Goal: Task Accomplishment & Management: Manage account settings

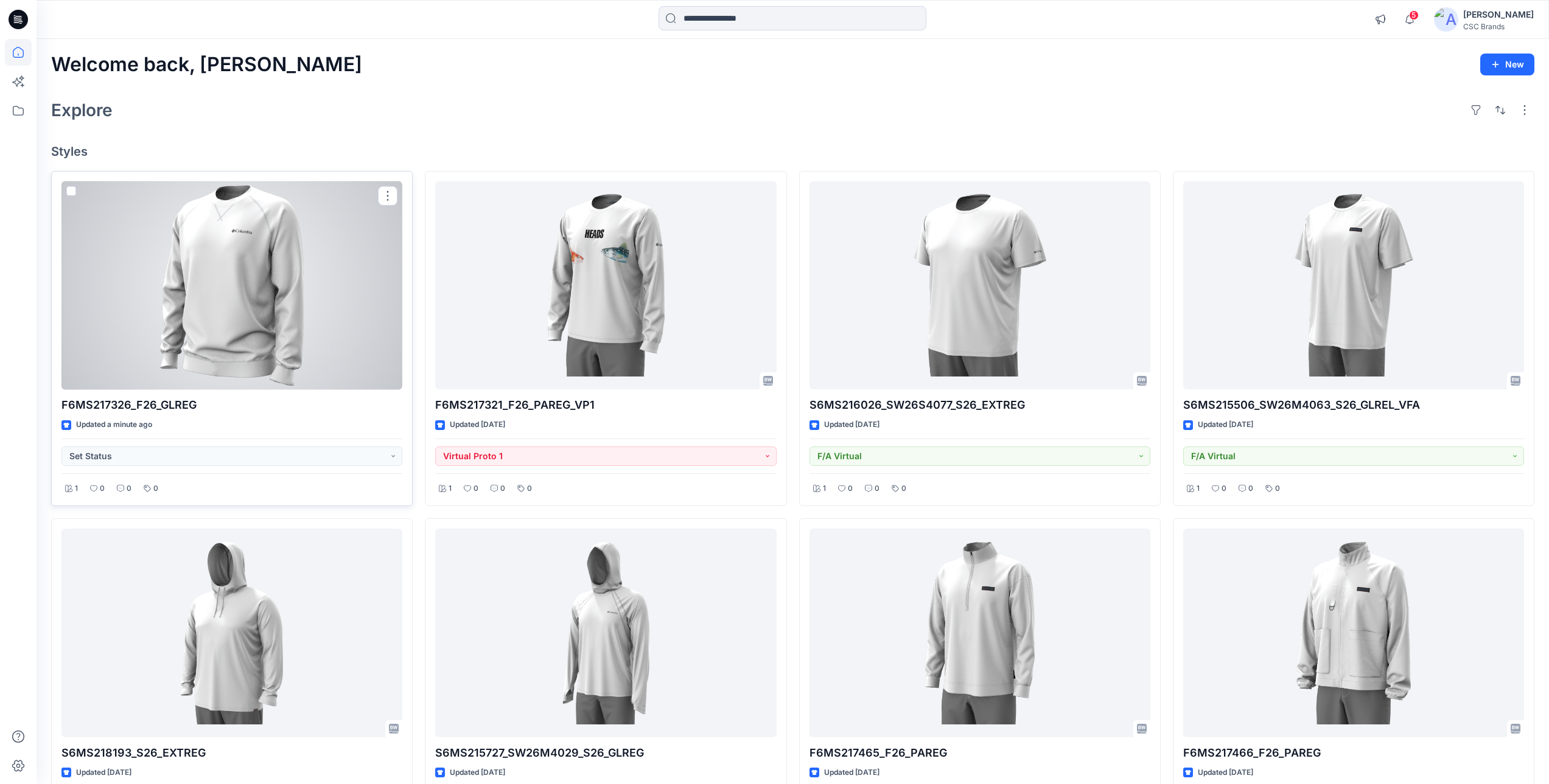
click at [262, 324] on div at bounding box center [231, 286] width 341 height 209
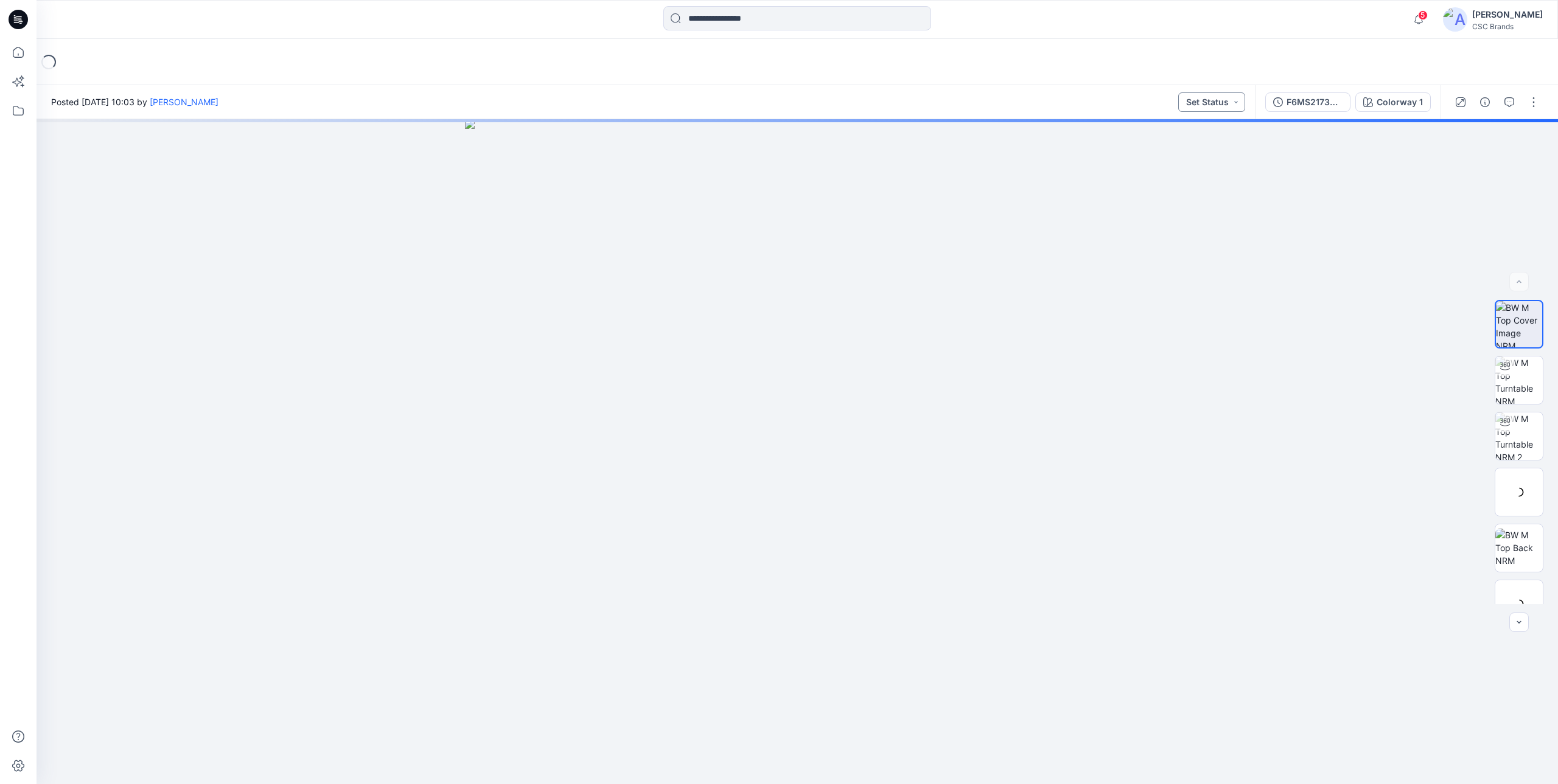
click at [1212, 102] on button "Set Status" at bounding box center [1212, 102] width 67 height 19
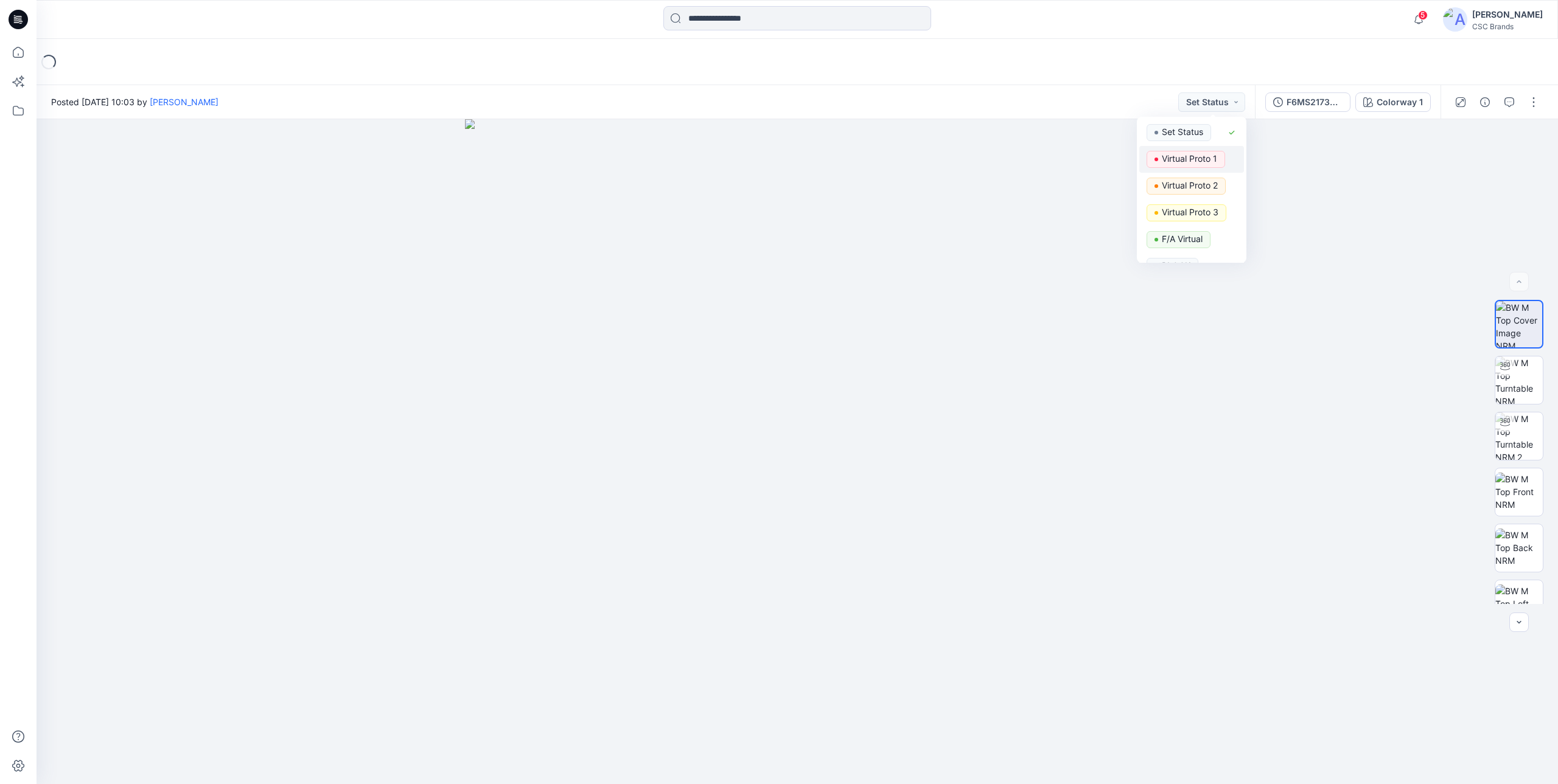
click at [1192, 162] on p "Virtual Proto 1" at bounding box center [1190, 158] width 55 height 16
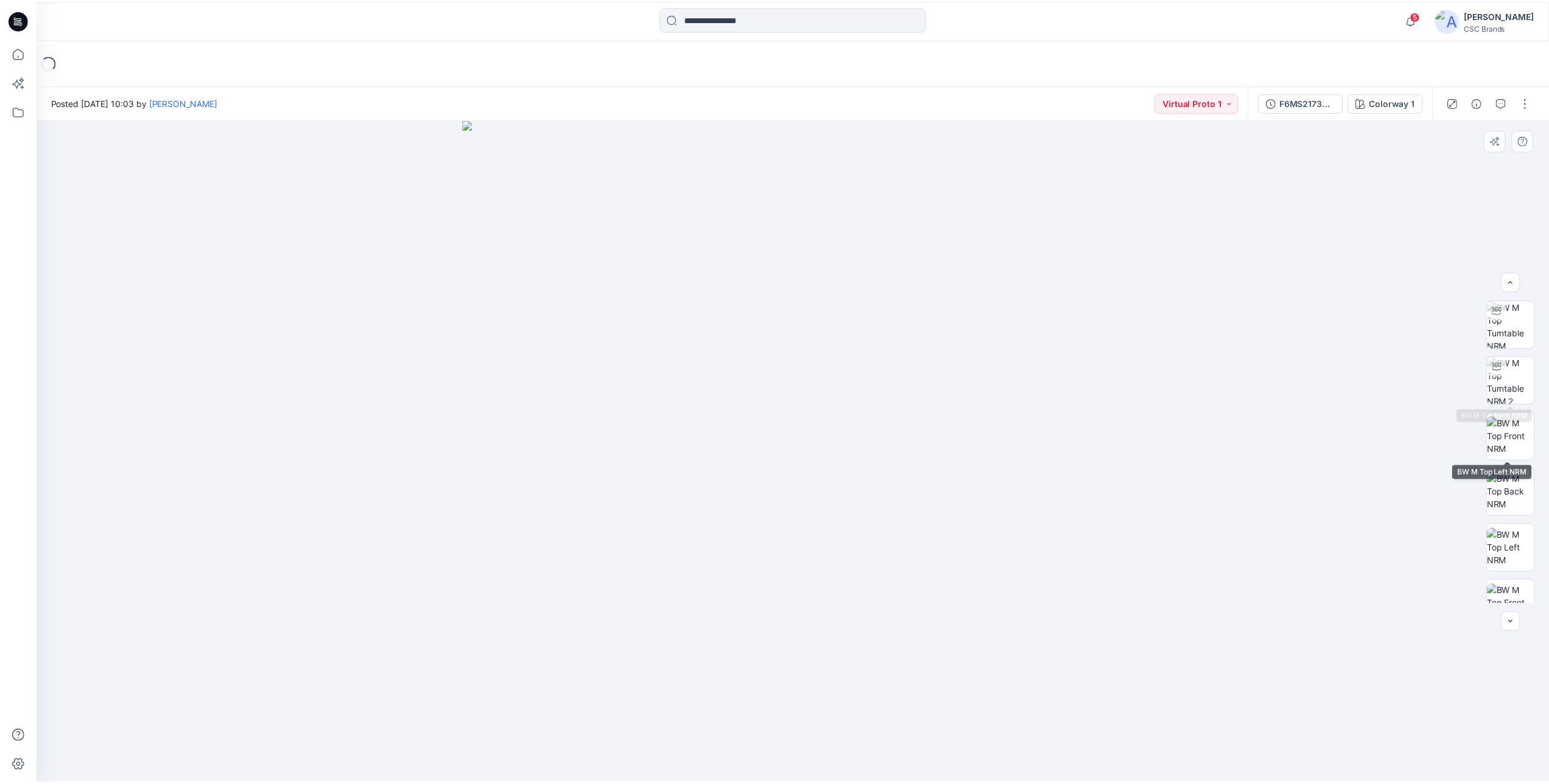
scroll to position [192, 0]
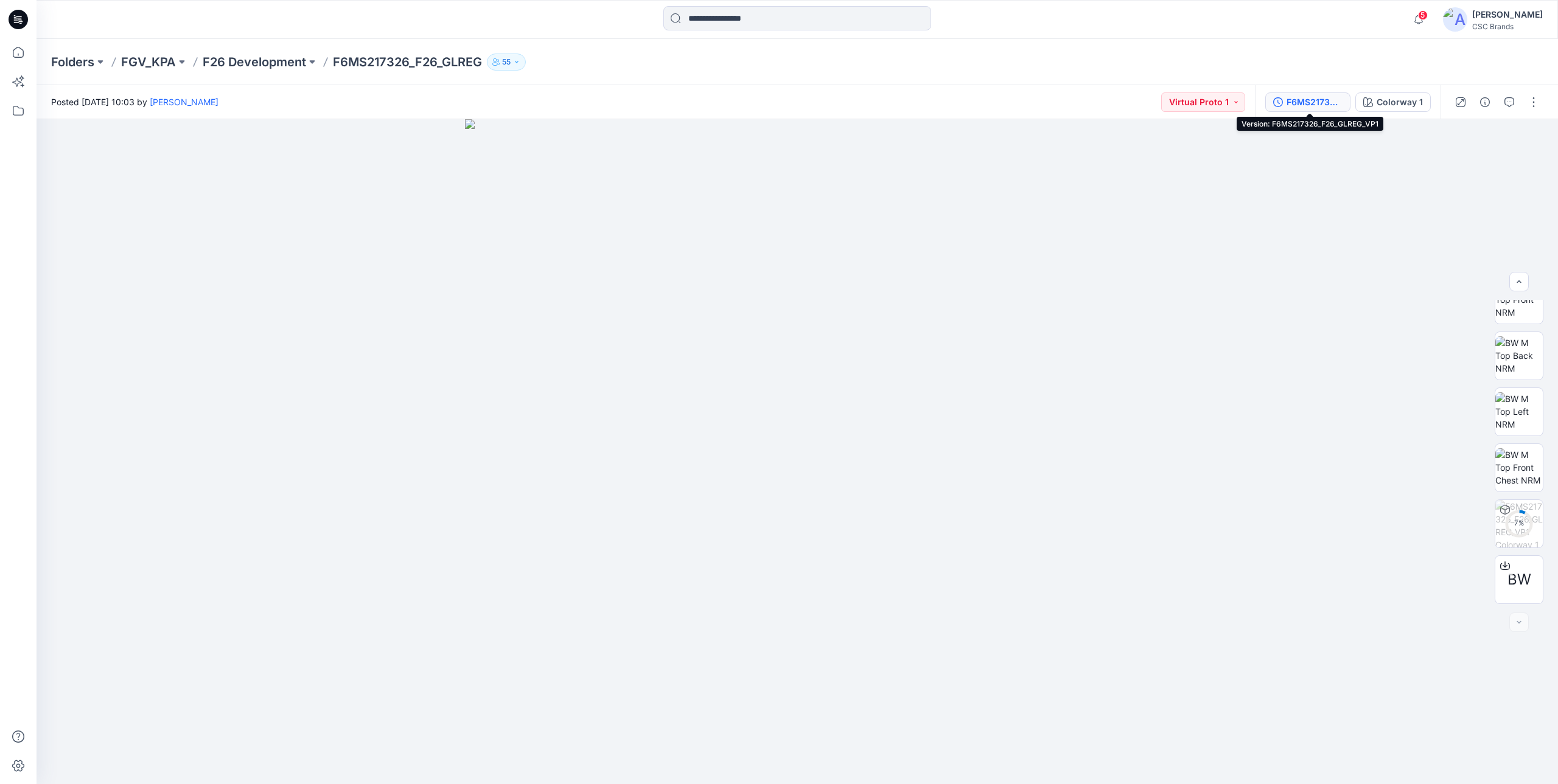
click at [1298, 103] on div "F6MS217326_F26_GLREG_VP1" at bounding box center [1315, 102] width 56 height 14
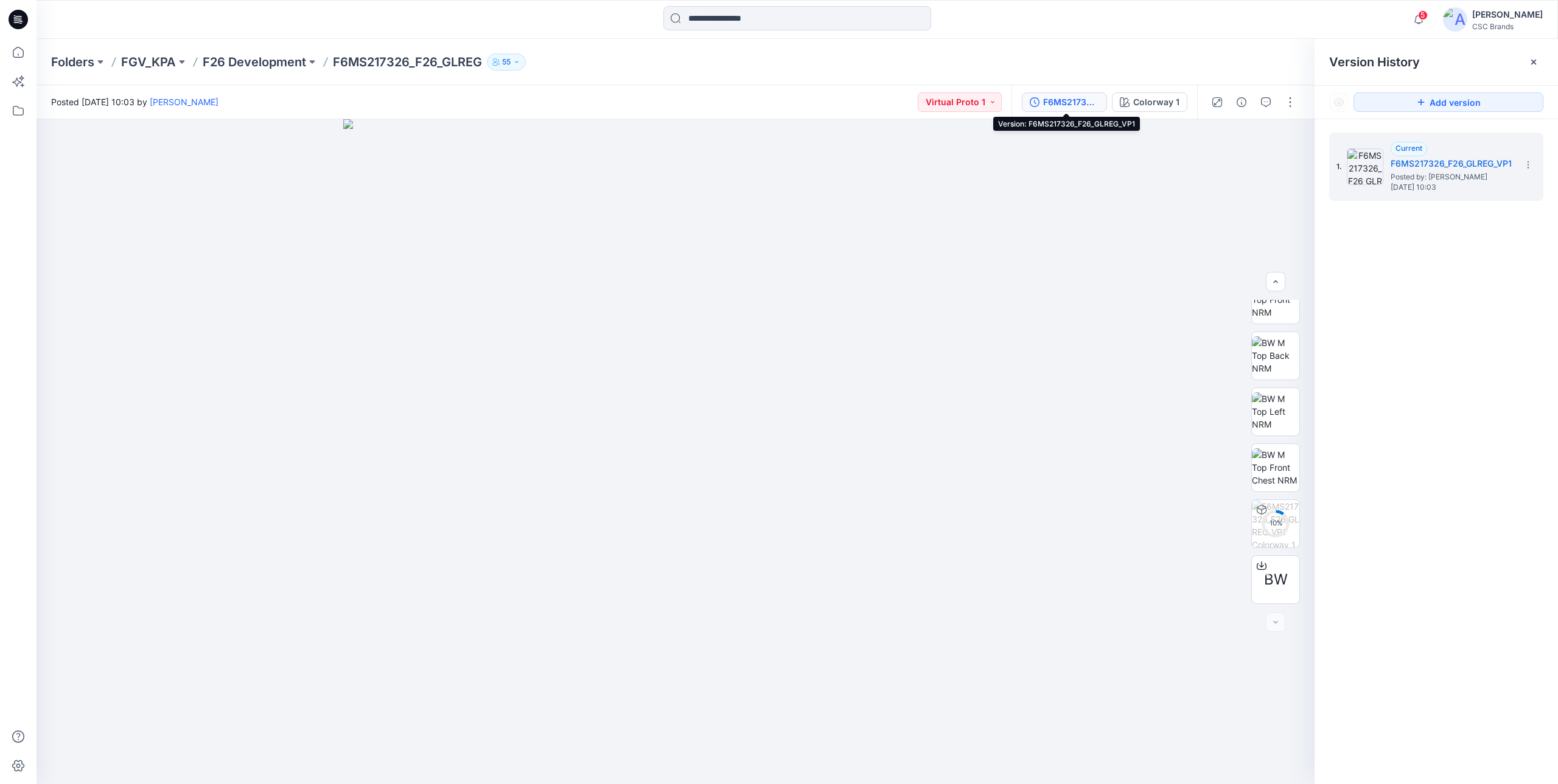
click at [1075, 108] on div "F6MS217326_F26_GLREG_VP1" at bounding box center [1071, 102] width 56 height 14
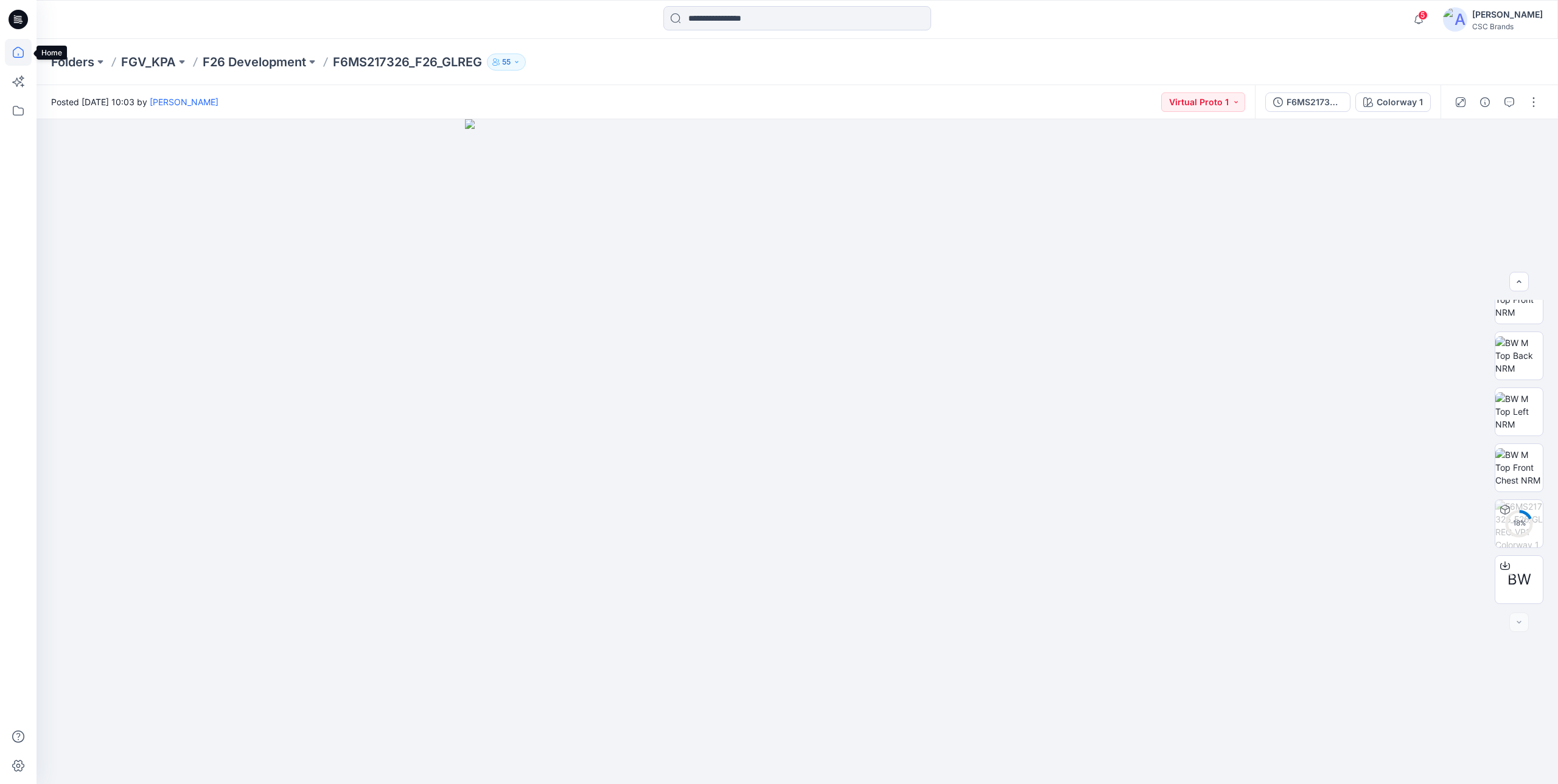
click at [22, 40] on icon at bounding box center [18, 52] width 27 height 27
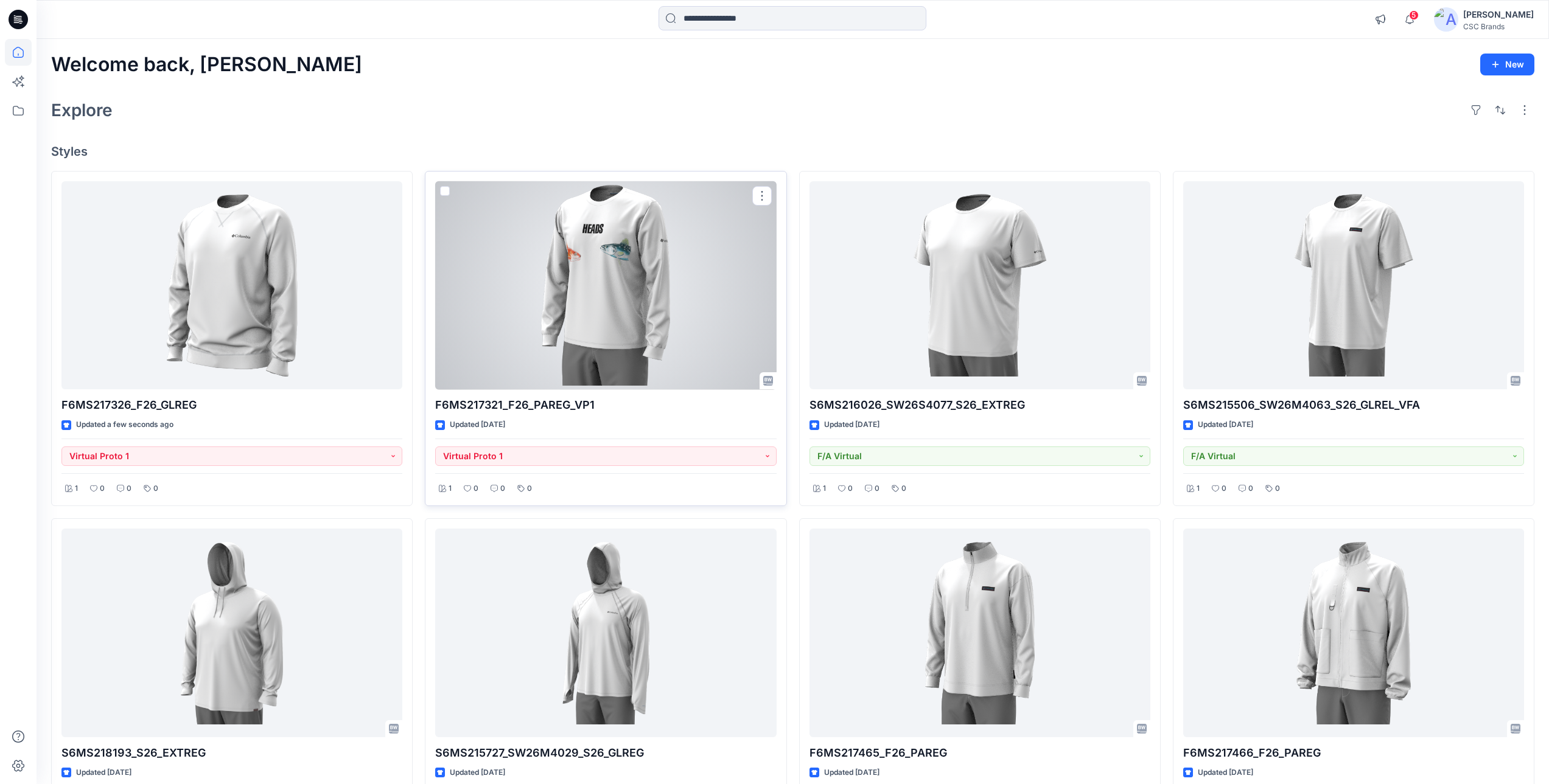
click at [530, 312] on div at bounding box center [605, 286] width 341 height 209
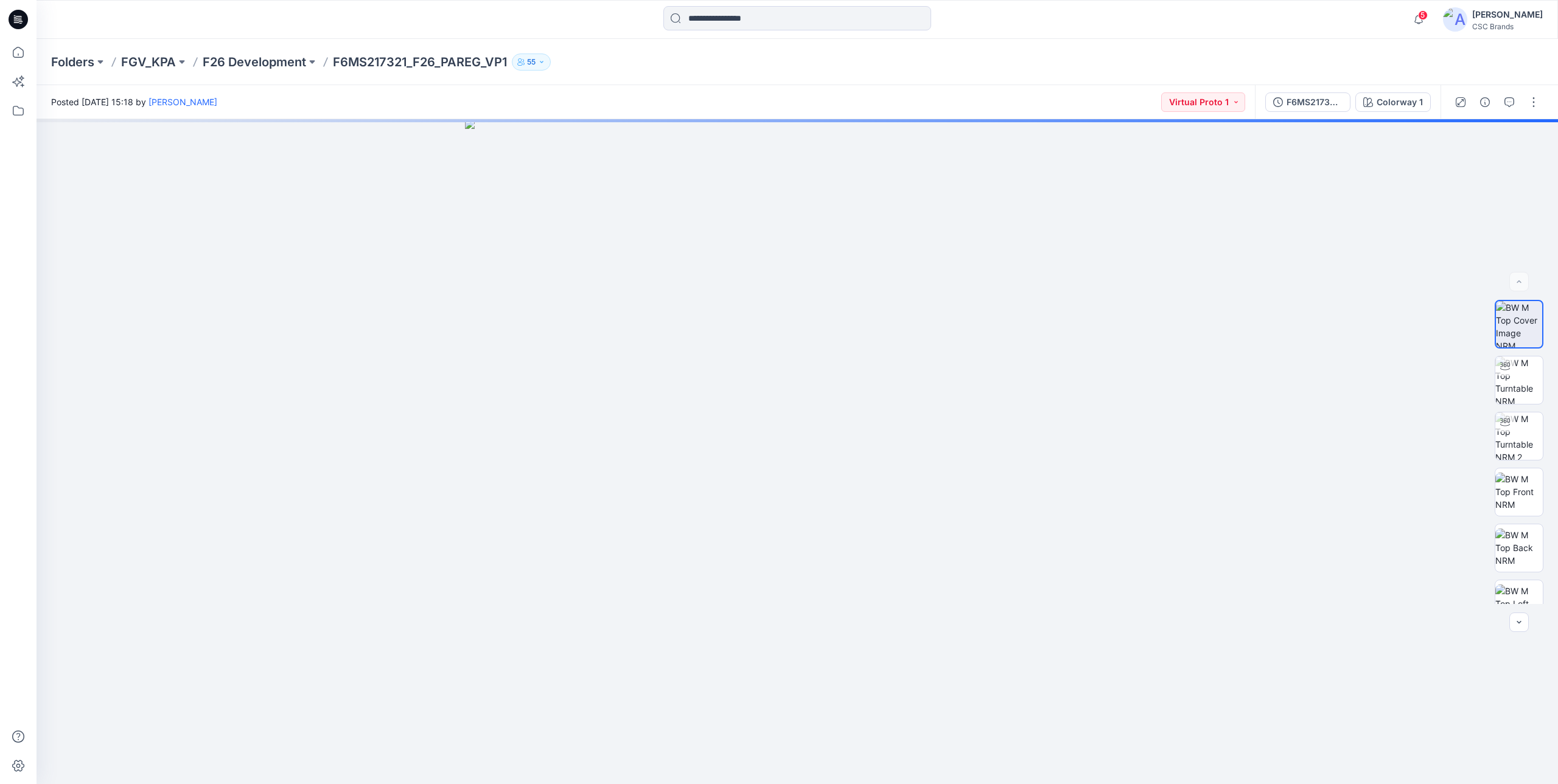
click at [587, 85] on div "Folders FGV_KPA F26 Development F6MS217321_F26_PAREG_VP1 55" at bounding box center [798, 62] width 1522 height 47
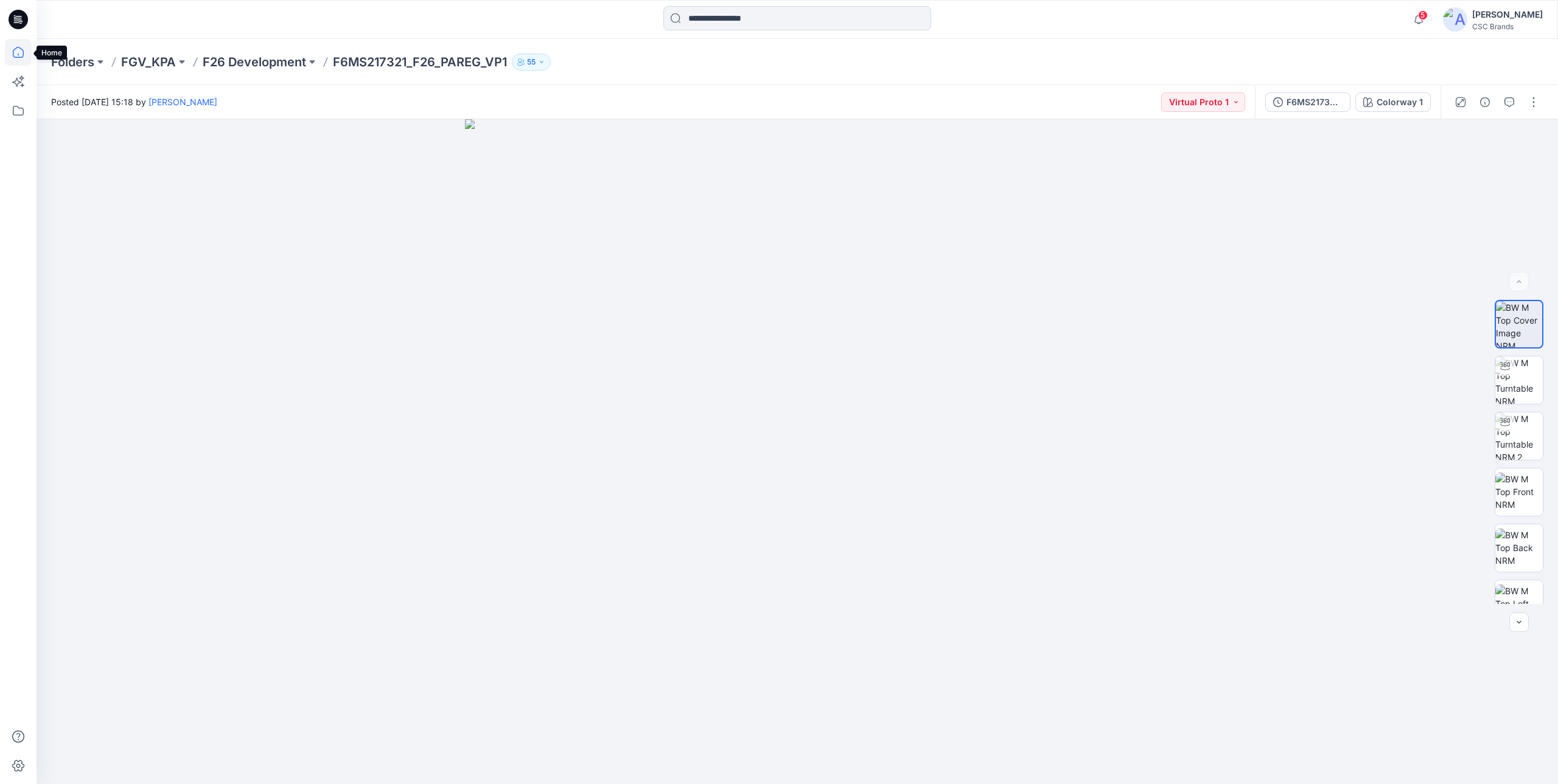
click at [10, 52] on icon at bounding box center [18, 52] width 27 height 27
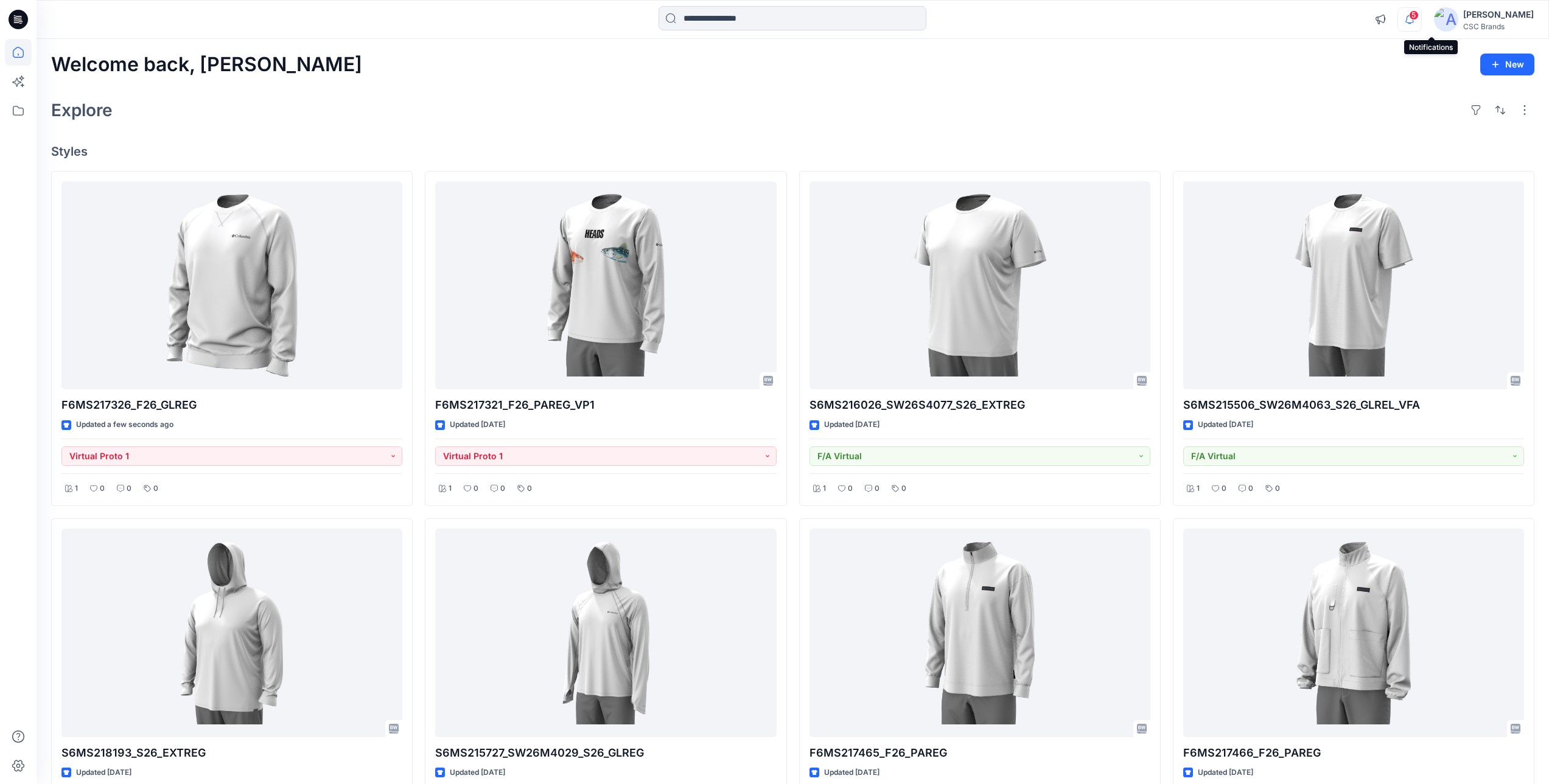
click at [1421, 25] on icon "button" at bounding box center [1410, 19] width 23 height 24
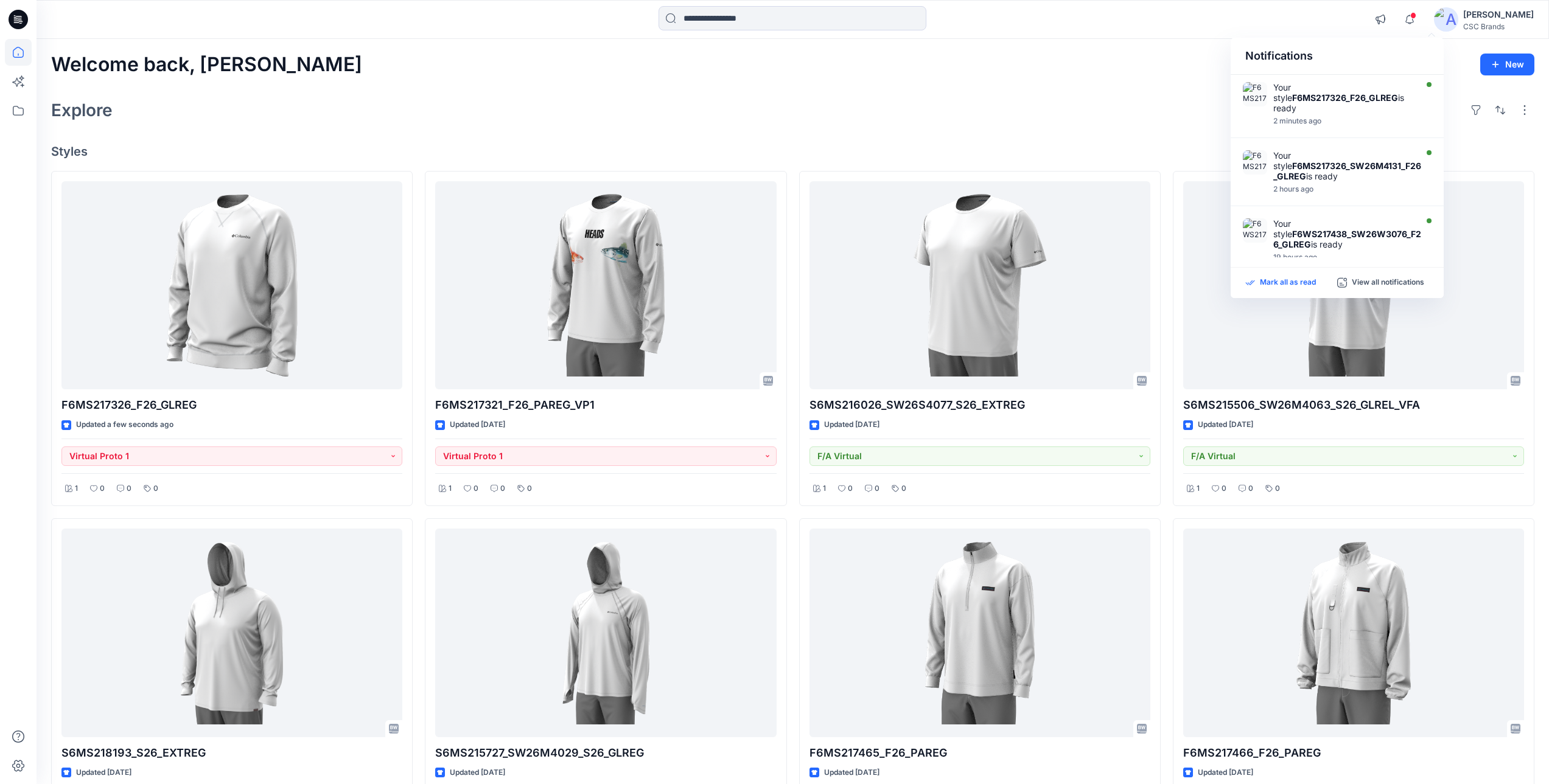
click at [1271, 280] on p "Mark all as read" at bounding box center [1288, 283] width 56 height 11
click at [1105, 86] on div "Welcome back, Mijan New Explore Styles F6MS217326_F26_GLREG Updated a few secon…" at bounding box center [793, 650] width 1512 height 1222
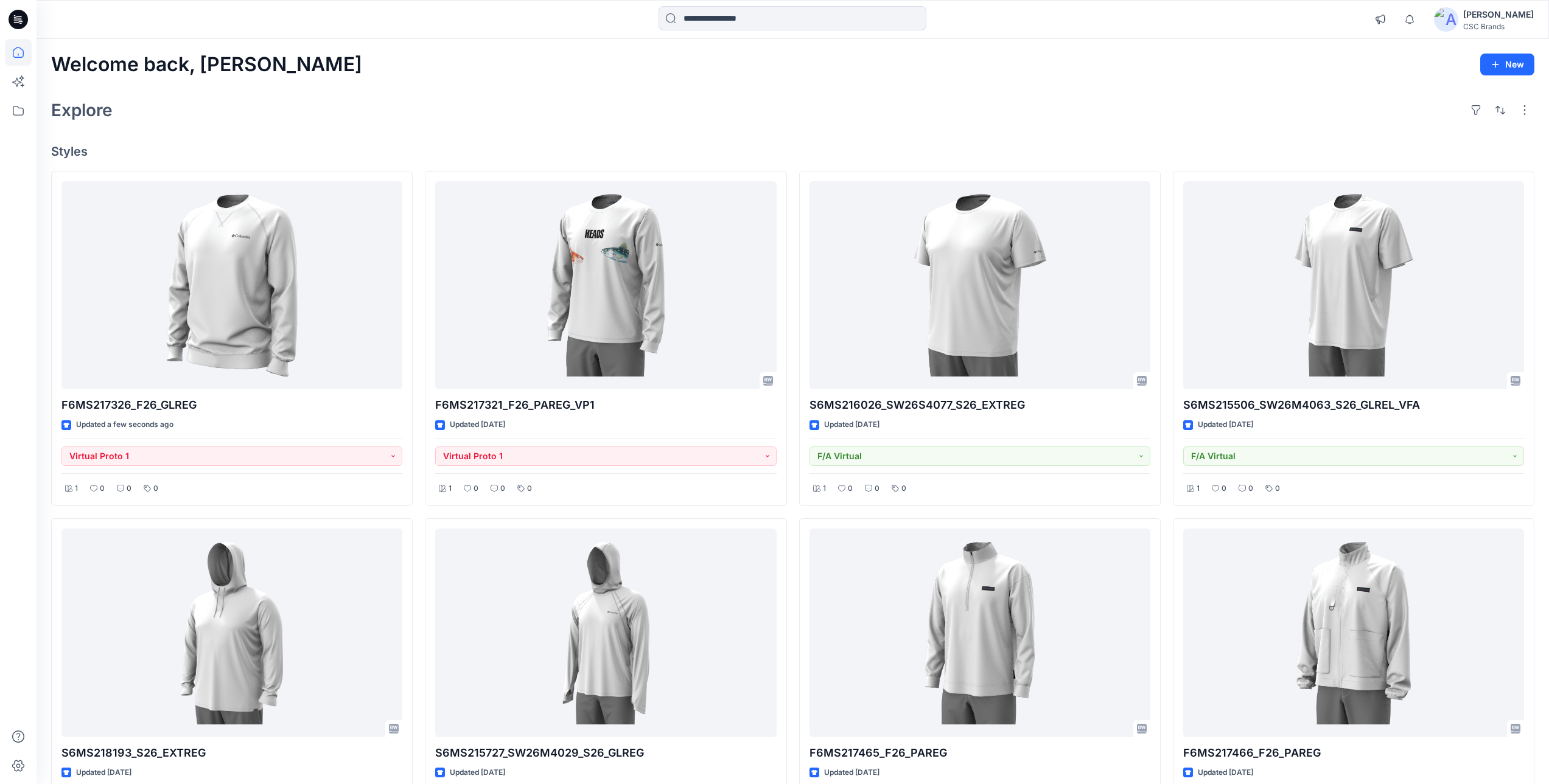
click at [886, 85] on div "Welcome back, Mijan New Explore Styles F6MS217326_F26_GLREG Updated a few secon…" at bounding box center [793, 650] width 1512 height 1222
click at [848, 121] on div "Explore" at bounding box center [793, 110] width 1483 height 29
click at [1459, 18] on img at bounding box center [1446, 19] width 24 height 24
click at [1411, 113] on div "Profile" at bounding box center [1443, 114] width 178 height 23
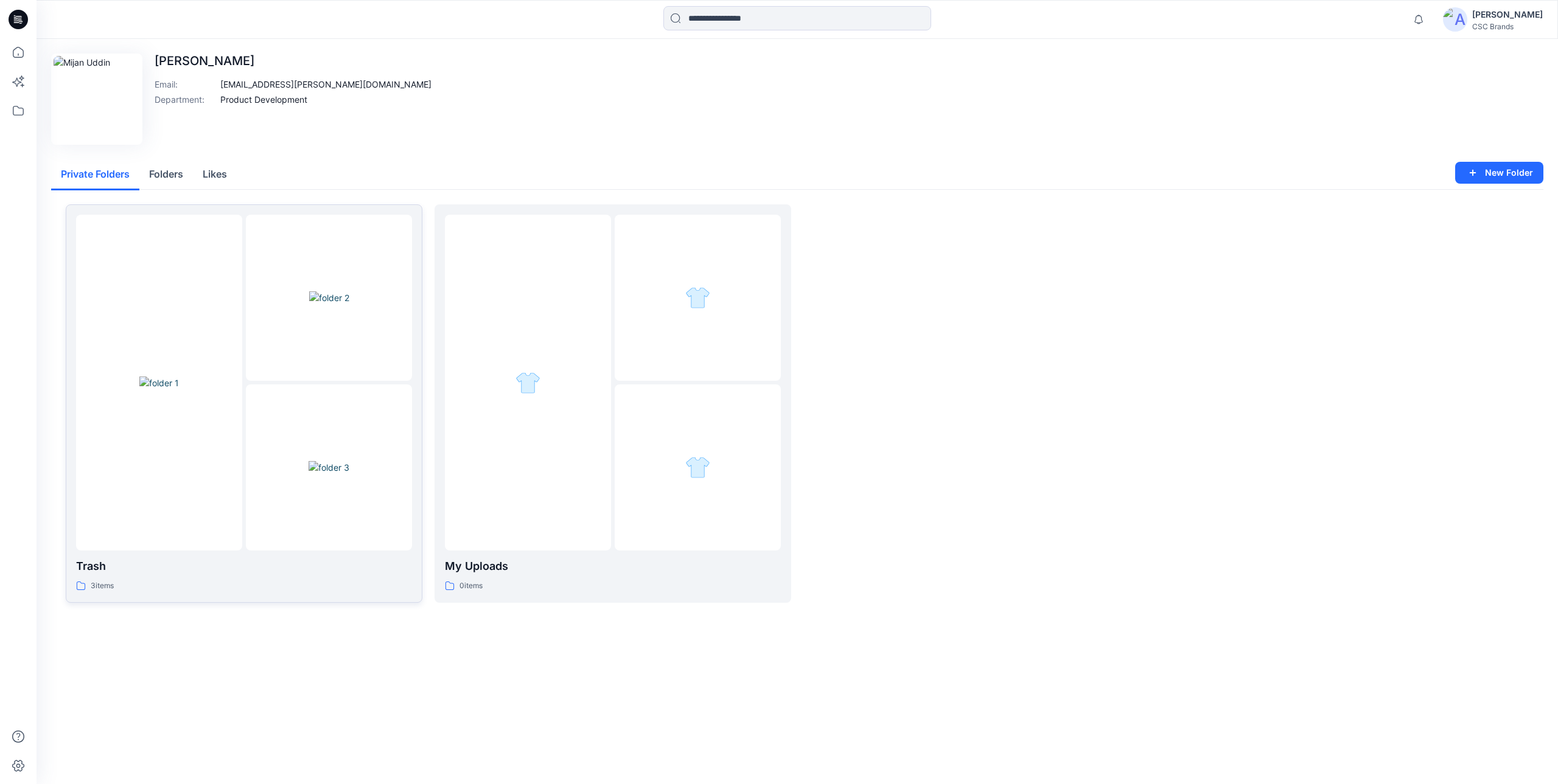
click at [341, 413] on div at bounding box center [329, 467] width 166 height 166
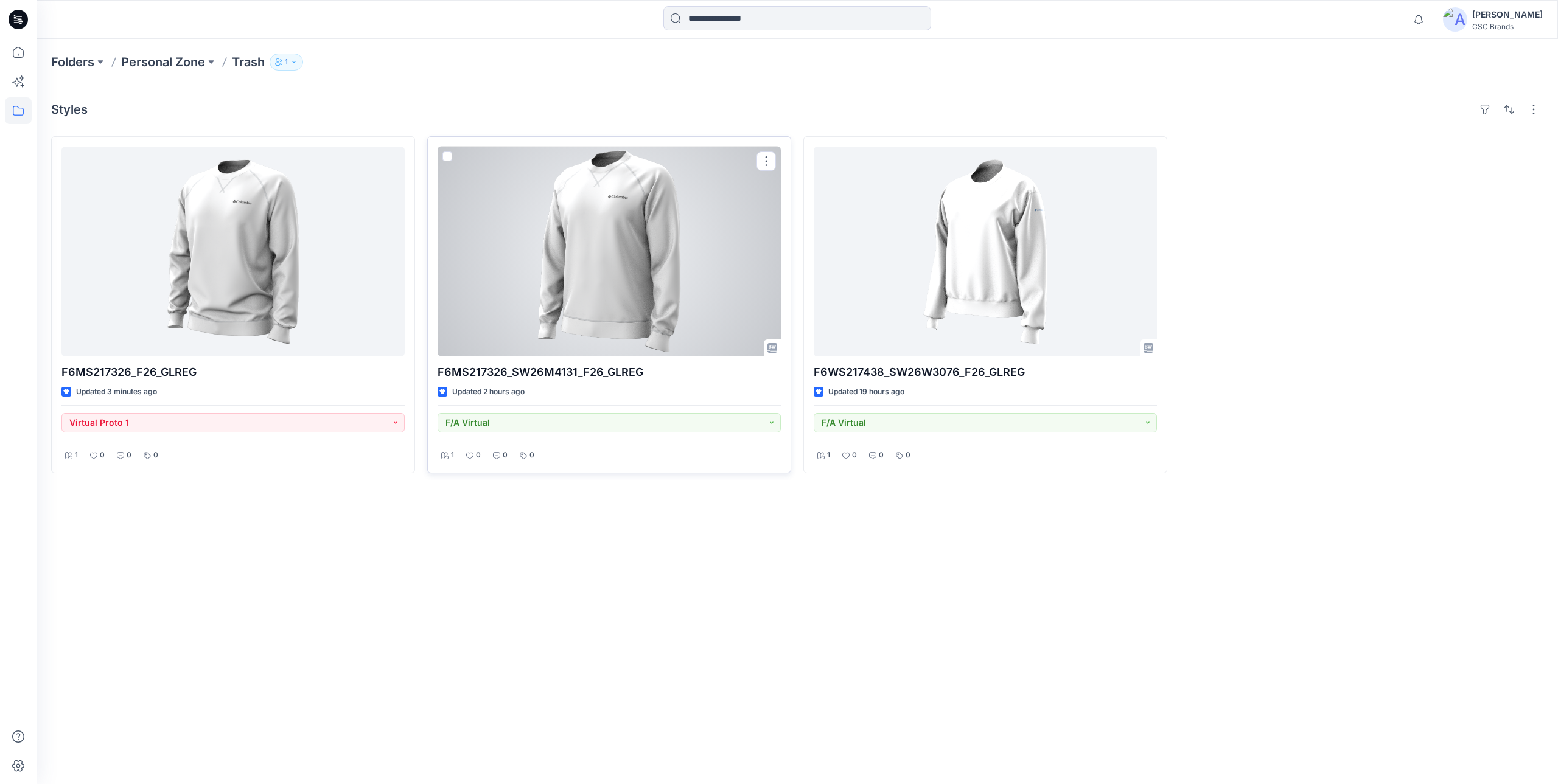
click at [688, 276] on div at bounding box center [608, 252] width 343 height 210
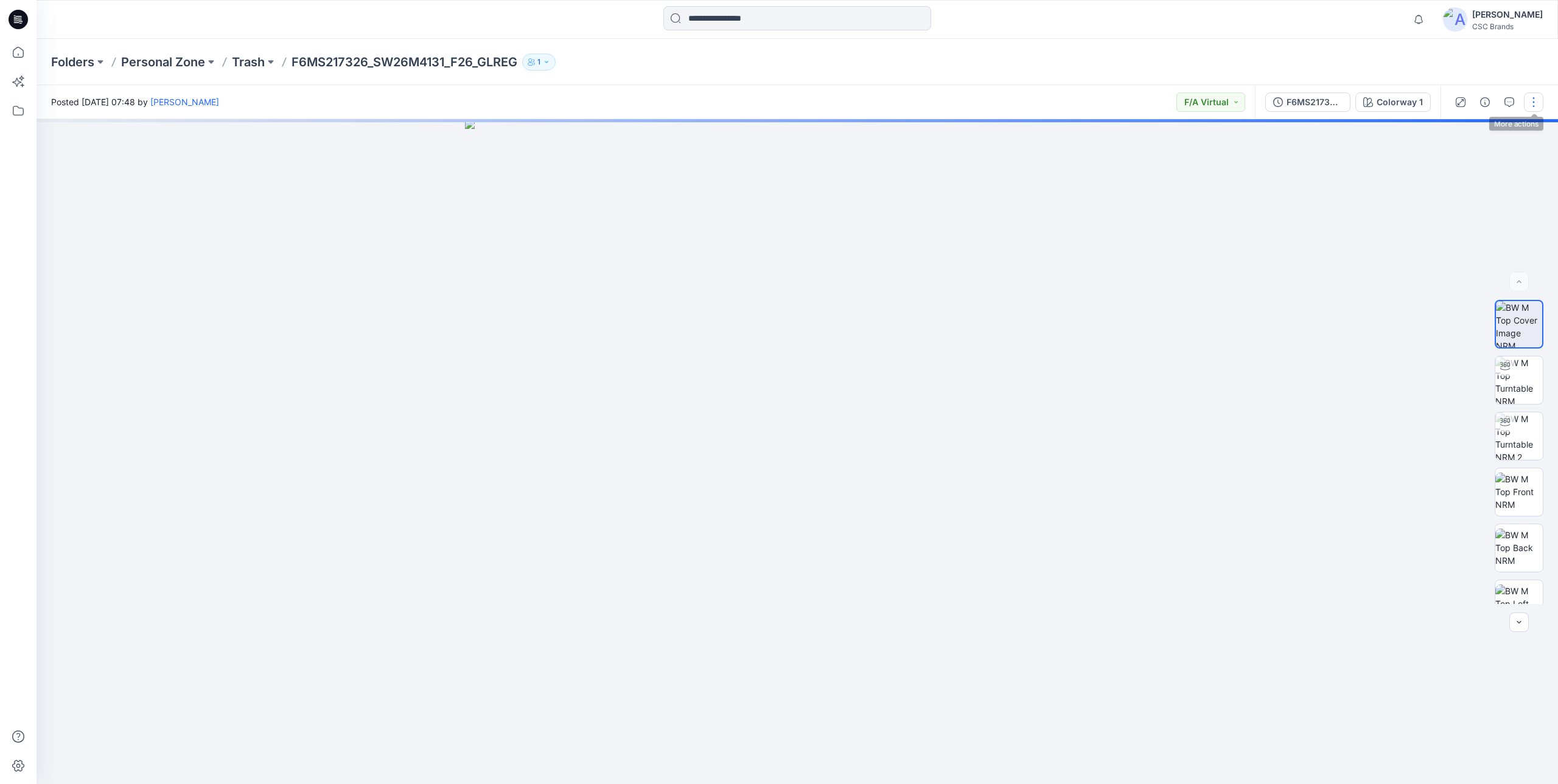
click at [1541, 99] on button "button" at bounding box center [1534, 102] width 19 height 19
click at [1473, 158] on button "Edit" at bounding box center [1482, 164] width 112 height 22
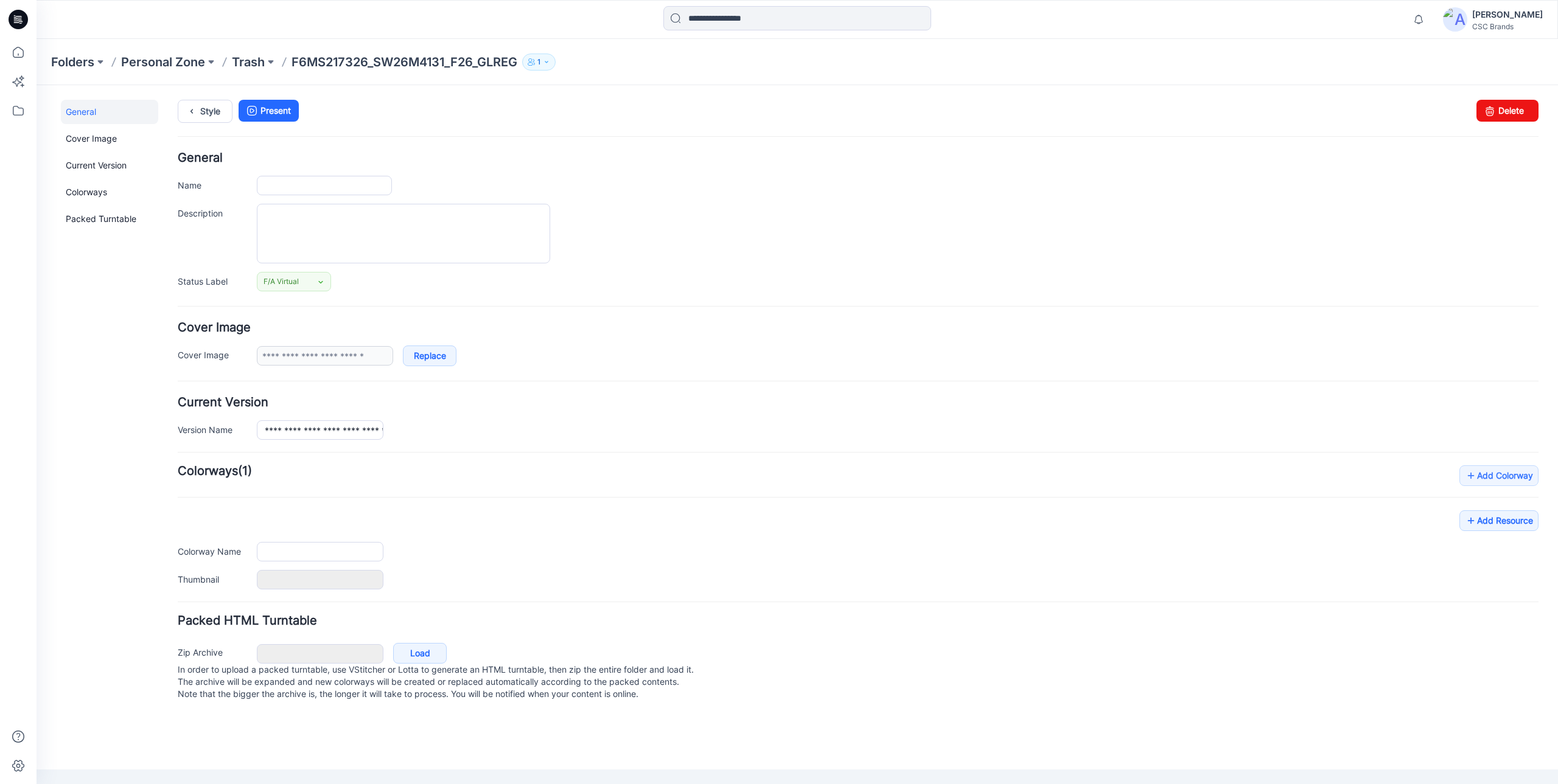
type input "**********"
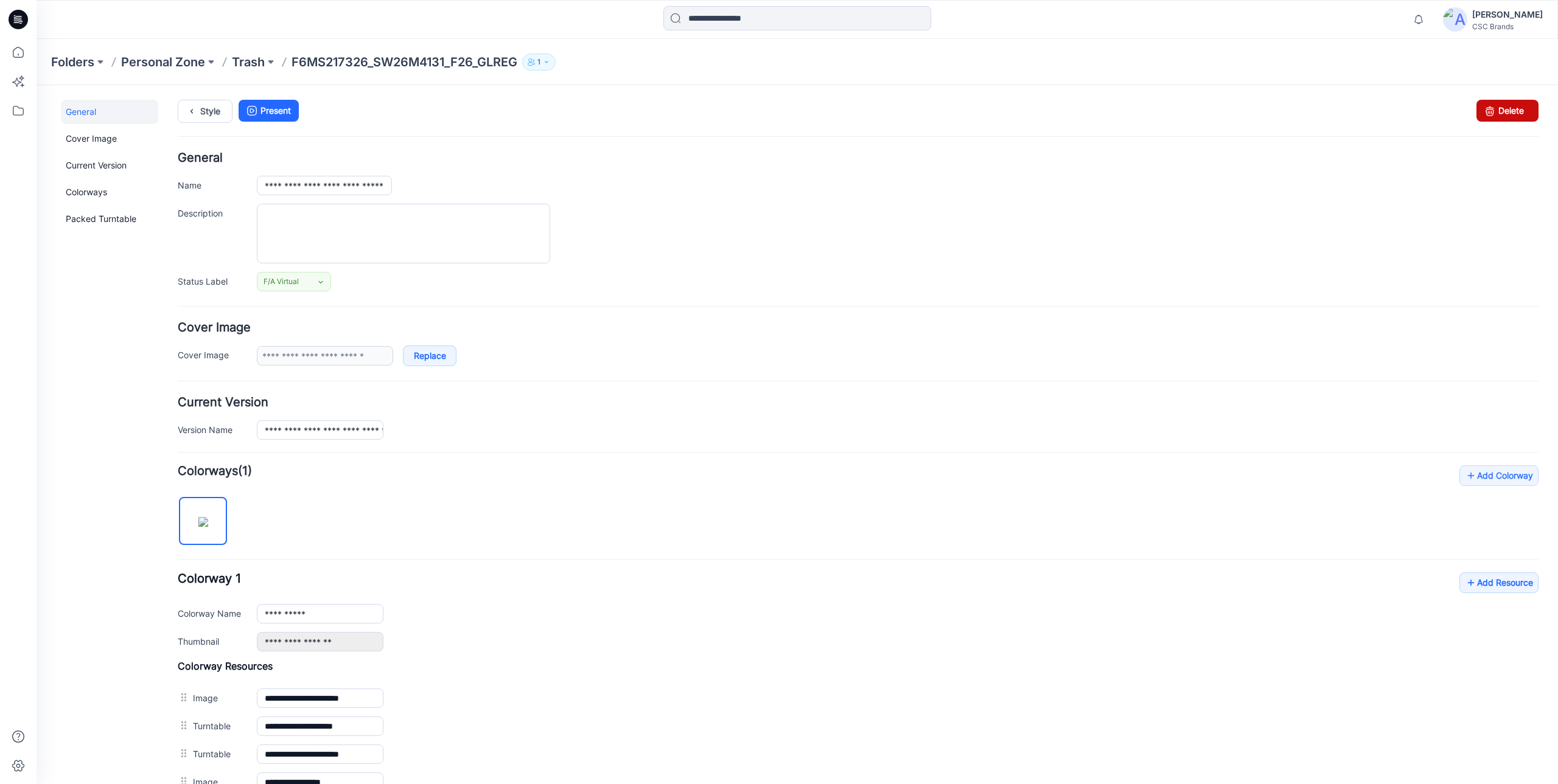
drag, startPoint x: 1496, startPoint y: 107, endPoint x: 883, endPoint y: 134, distance: 613.6
click at [1496, 107] on link "Delete" at bounding box center [1507, 111] width 62 height 22
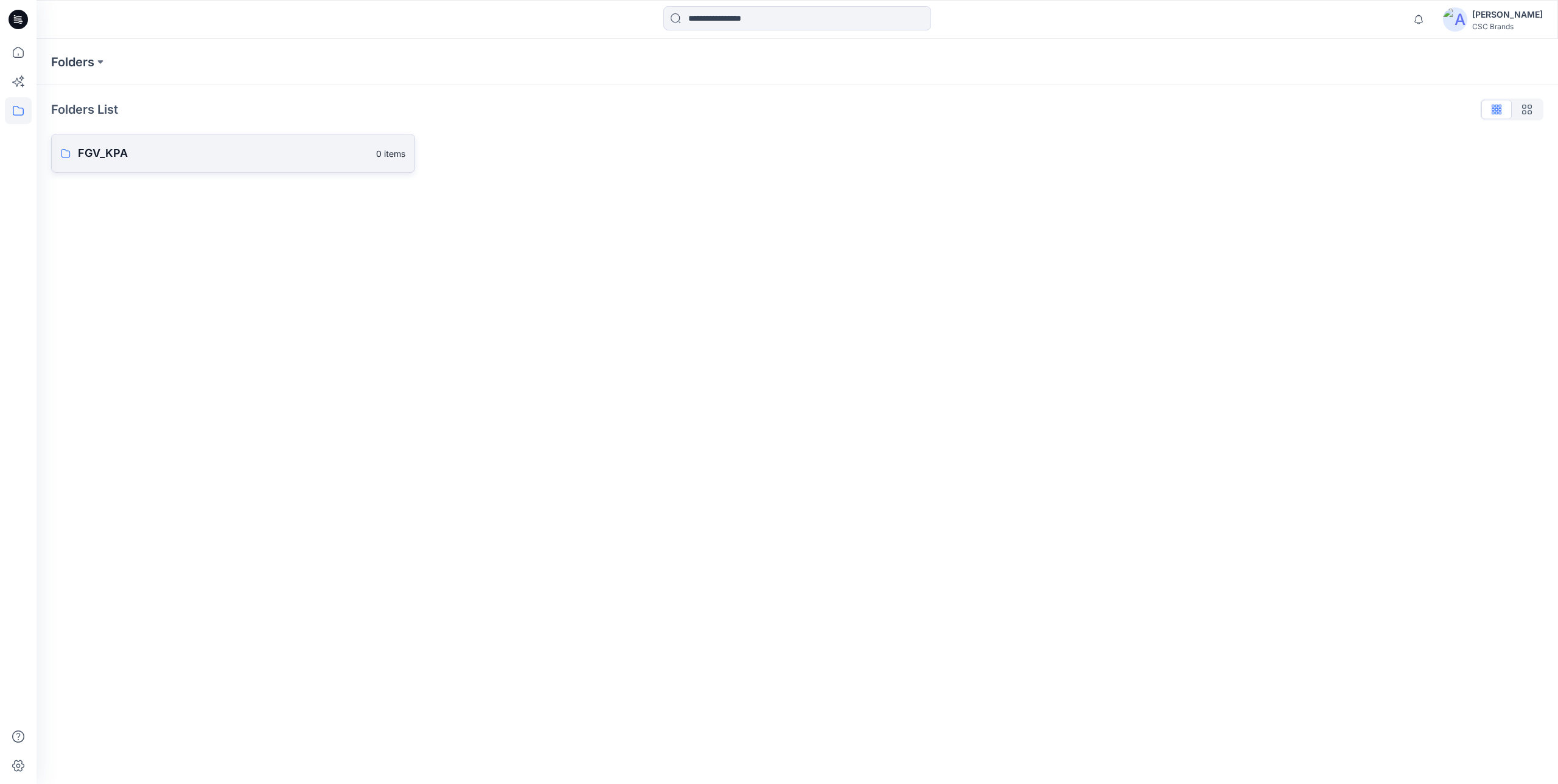
click at [201, 155] on p "FGV_KPA" at bounding box center [223, 153] width 291 height 17
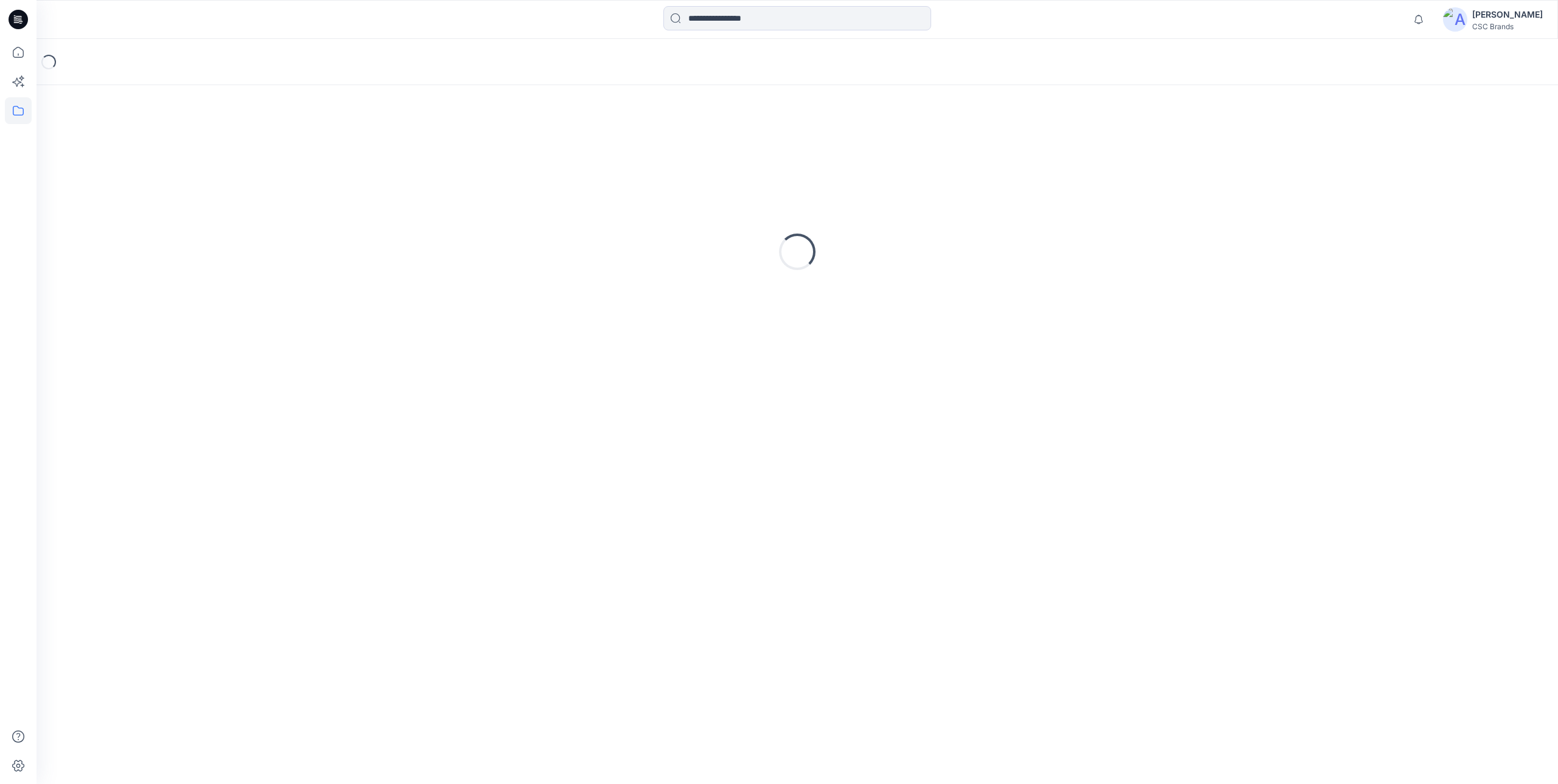
click at [1511, 15] on div "[PERSON_NAME]" at bounding box center [1507, 15] width 71 height 15
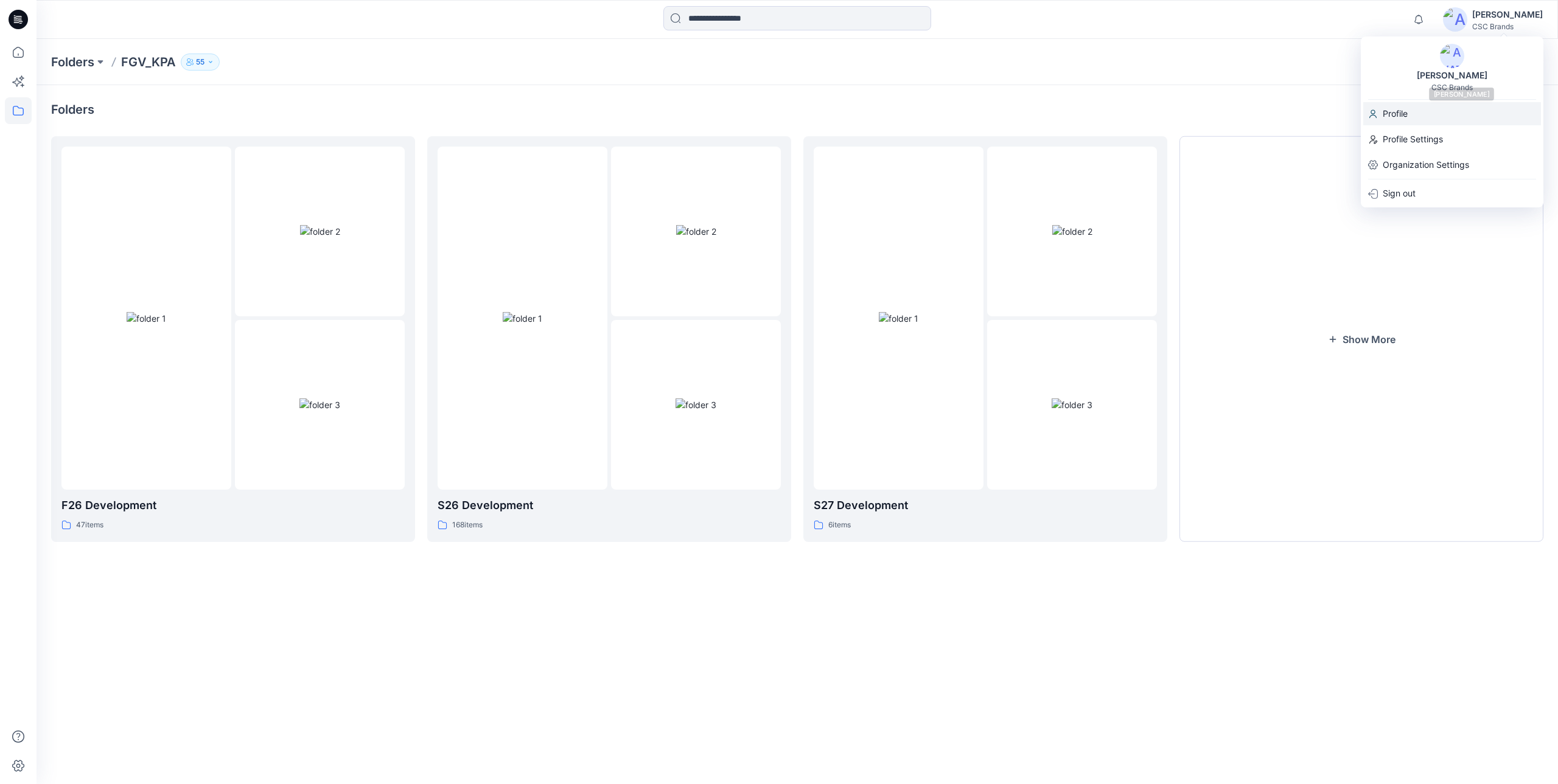
click at [1420, 119] on div "Profile" at bounding box center [1452, 114] width 178 height 23
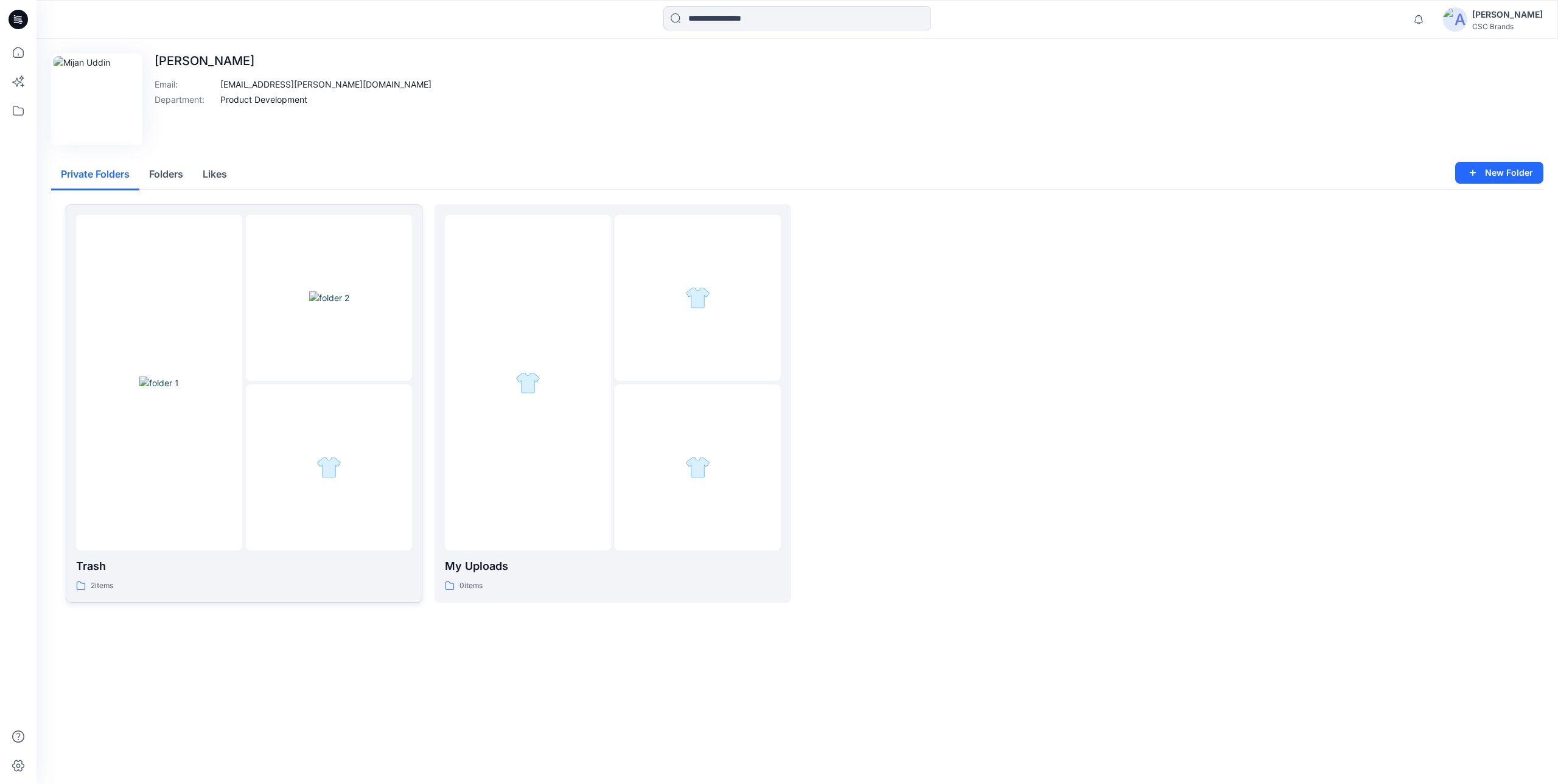
click at [247, 369] on div at bounding box center [329, 297] width 166 height 166
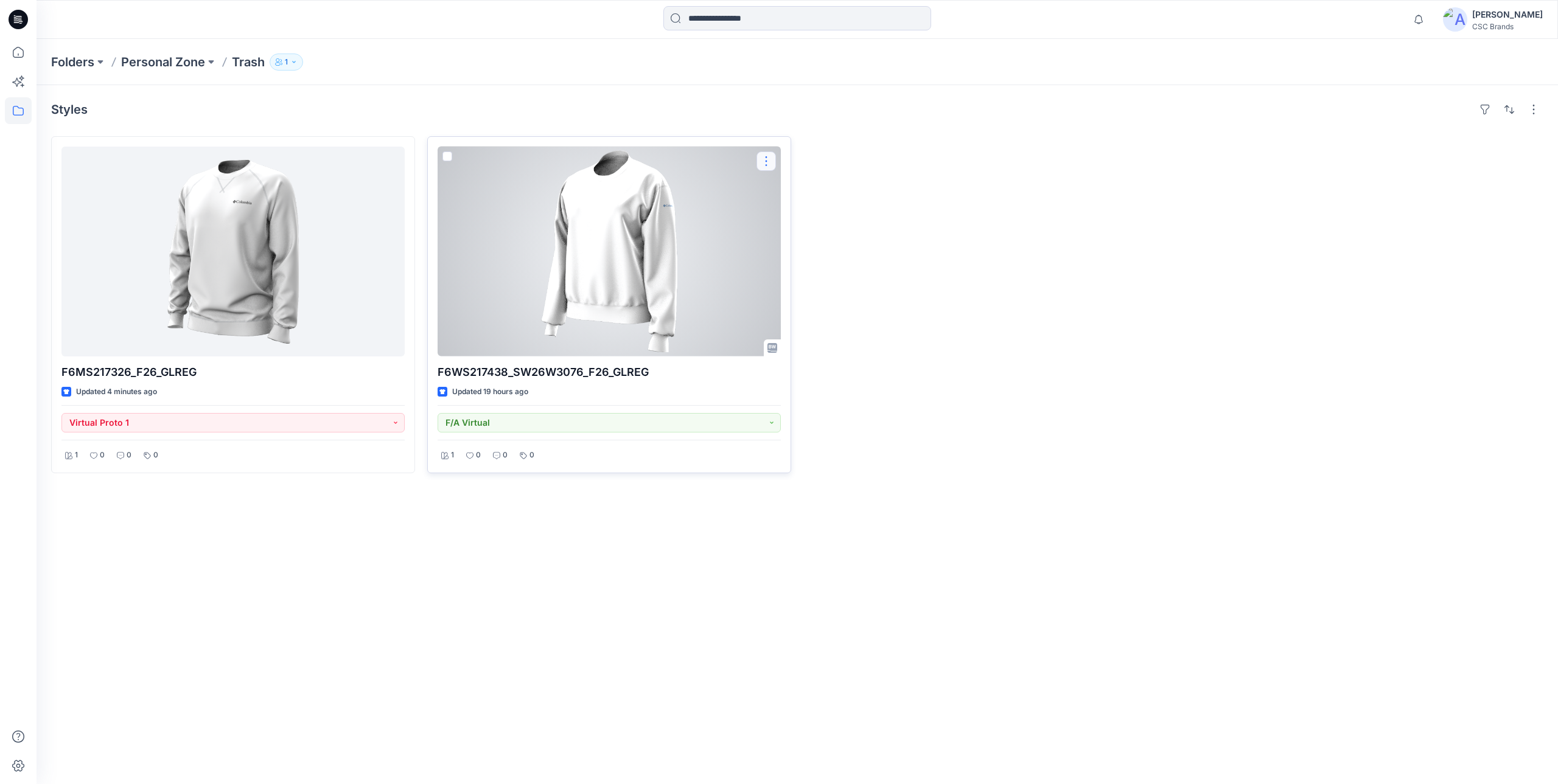
click at [768, 157] on button "button" at bounding box center [766, 161] width 19 height 19
click at [805, 188] on button "Edit" at bounding box center [824, 189] width 131 height 22
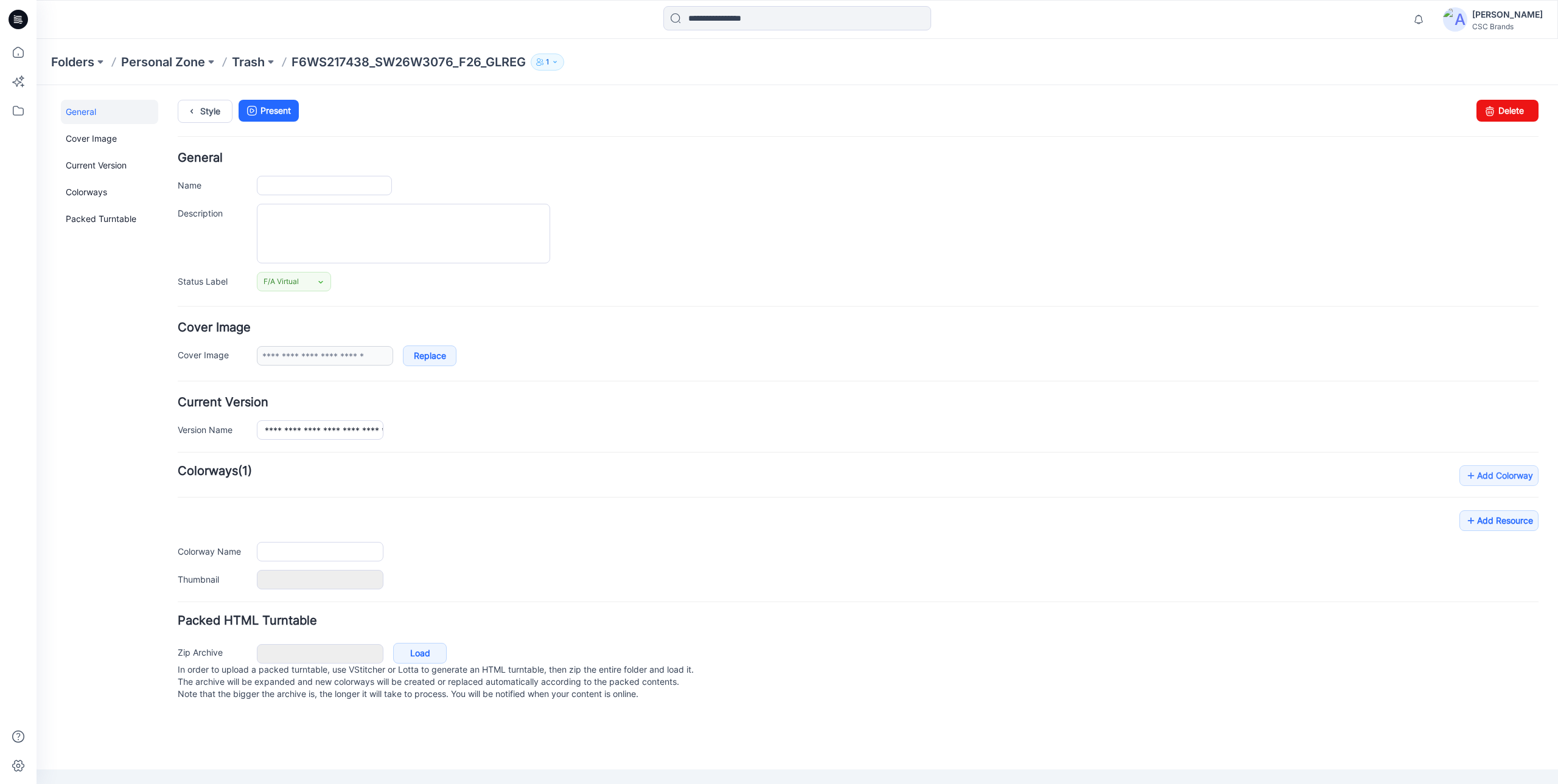
type input "**********"
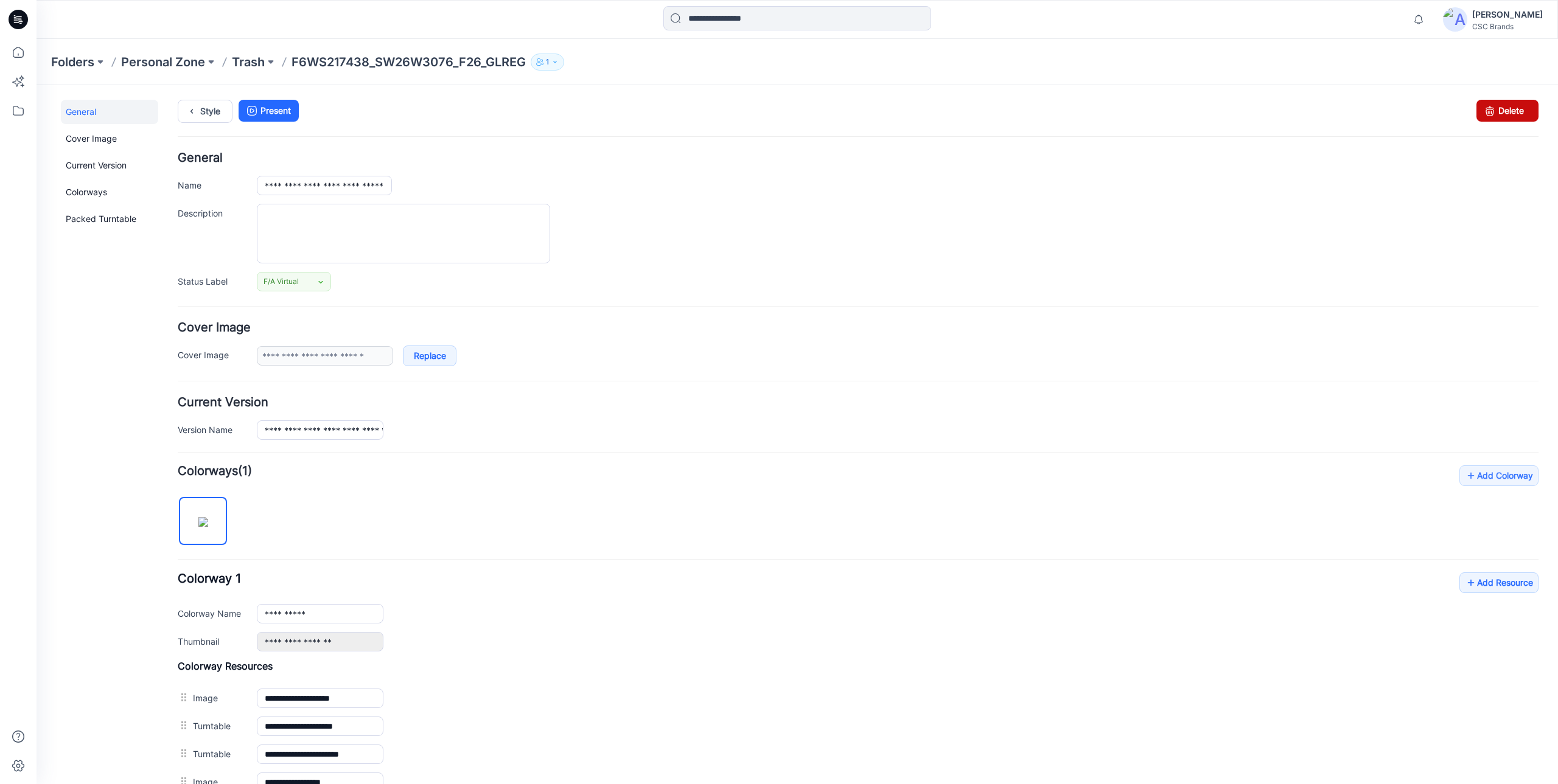
drag, startPoint x: 1509, startPoint y: 108, endPoint x: 878, endPoint y: 129, distance: 631.3
click at [1509, 108] on link "Delete" at bounding box center [1507, 111] width 62 height 22
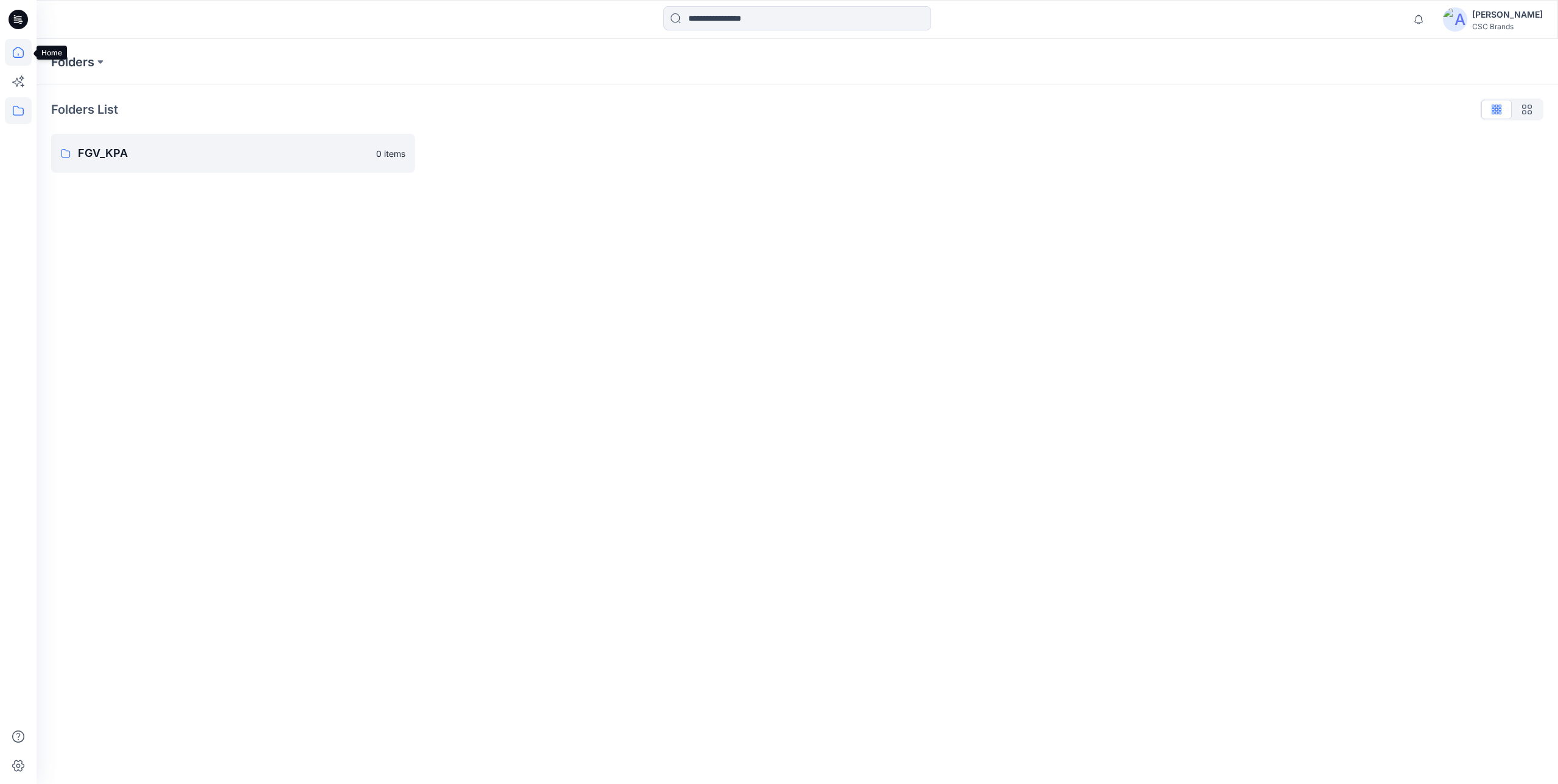
click at [9, 50] on icon at bounding box center [18, 52] width 27 height 27
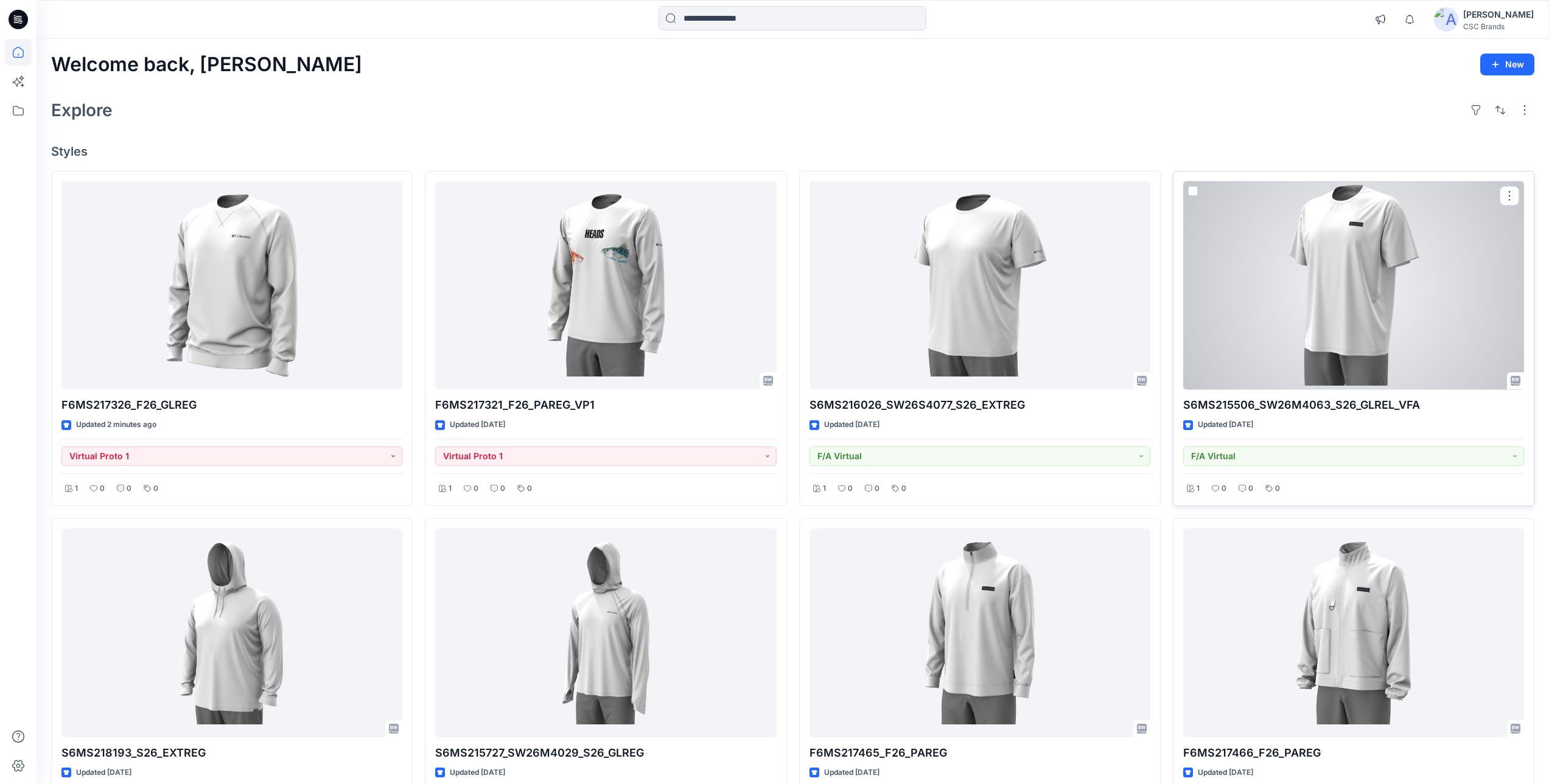
click at [1312, 322] on div at bounding box center [1354, 286] width 341 height 209
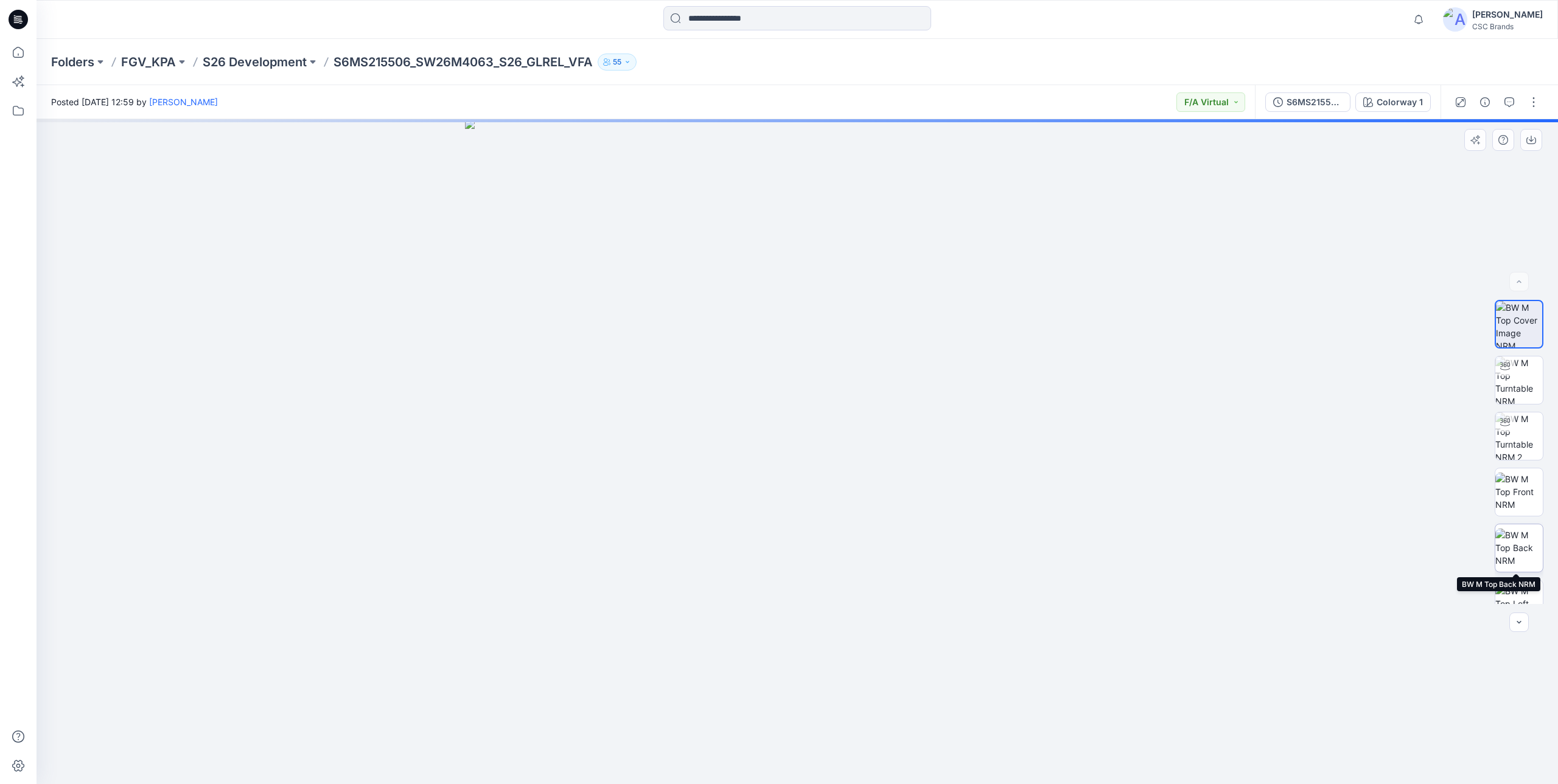
click at [1514, 549] on img at bounding box center [1519, 547] width 48 height 38
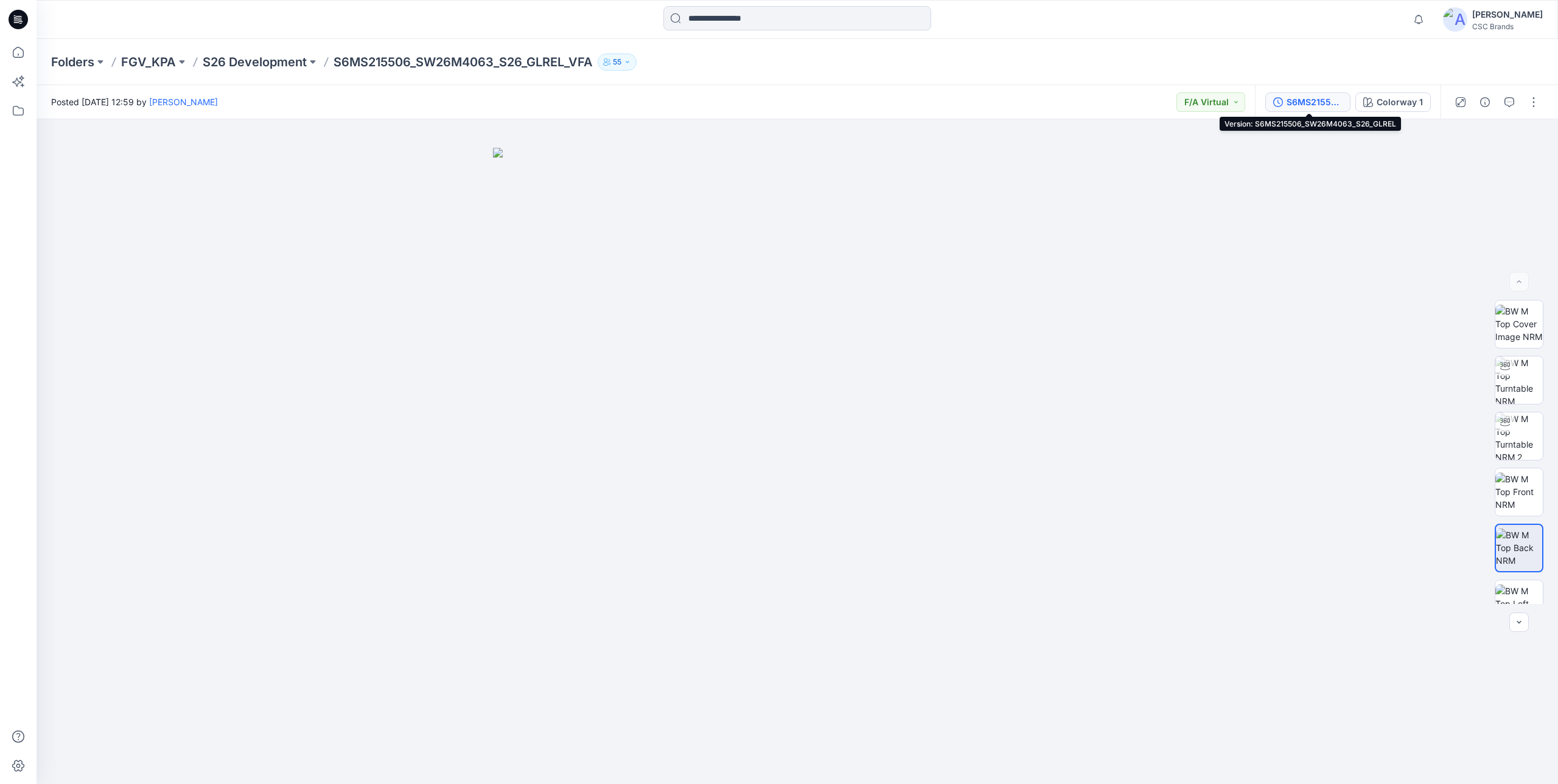
click at [1293, 95] on div "S6MS215506_SW26M4063_S26_GLREL" at bounding box center [1315, 102] width 56 height 14
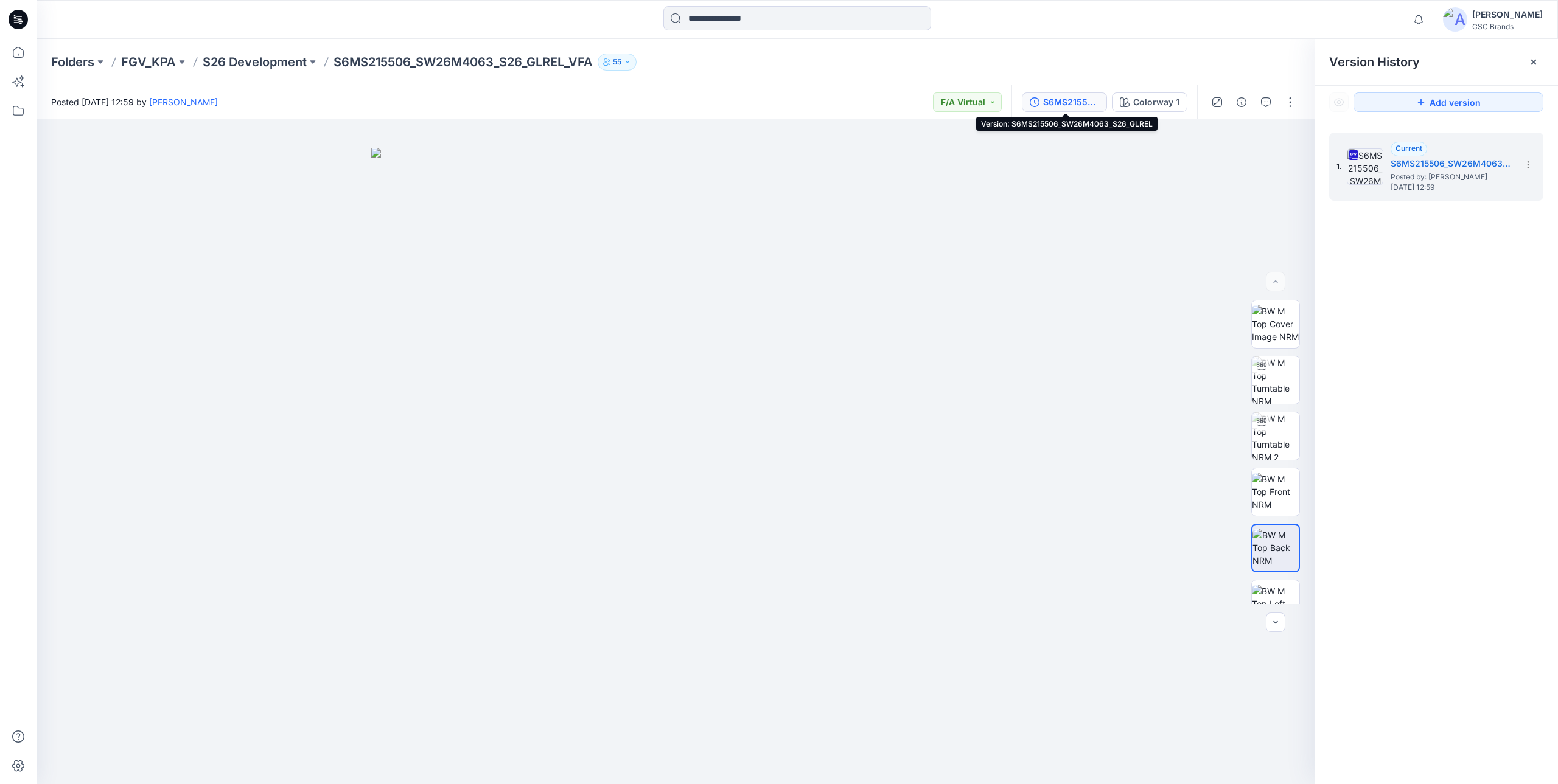
click at [1074, 104] on div "S6MS215506_SW26M4063_S26_GLREL" at bounding box center [1071, 102] width 56 height 14
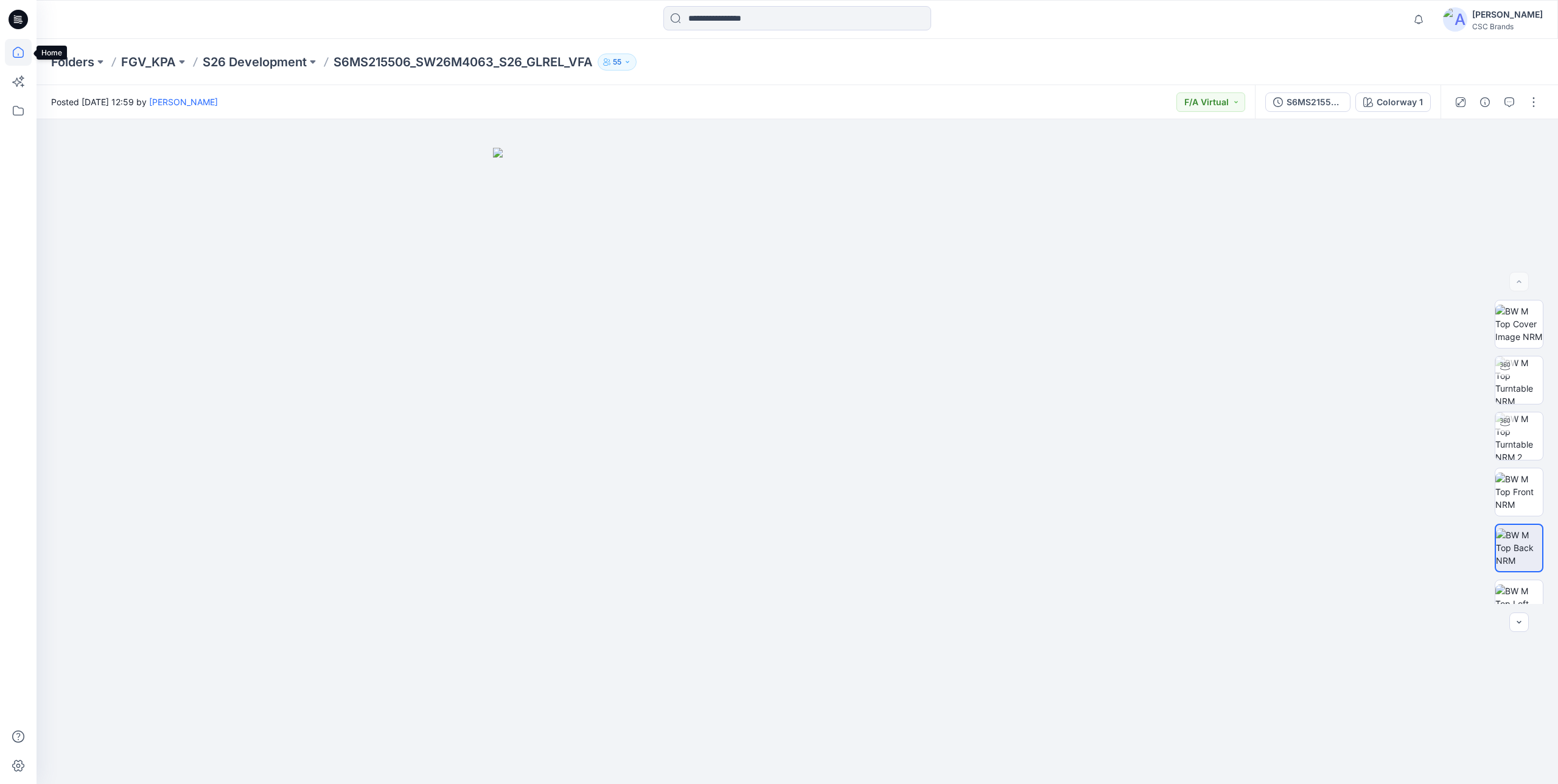
click at [14, 48] on icon at bounding box center [18, 52] width 27 height 27
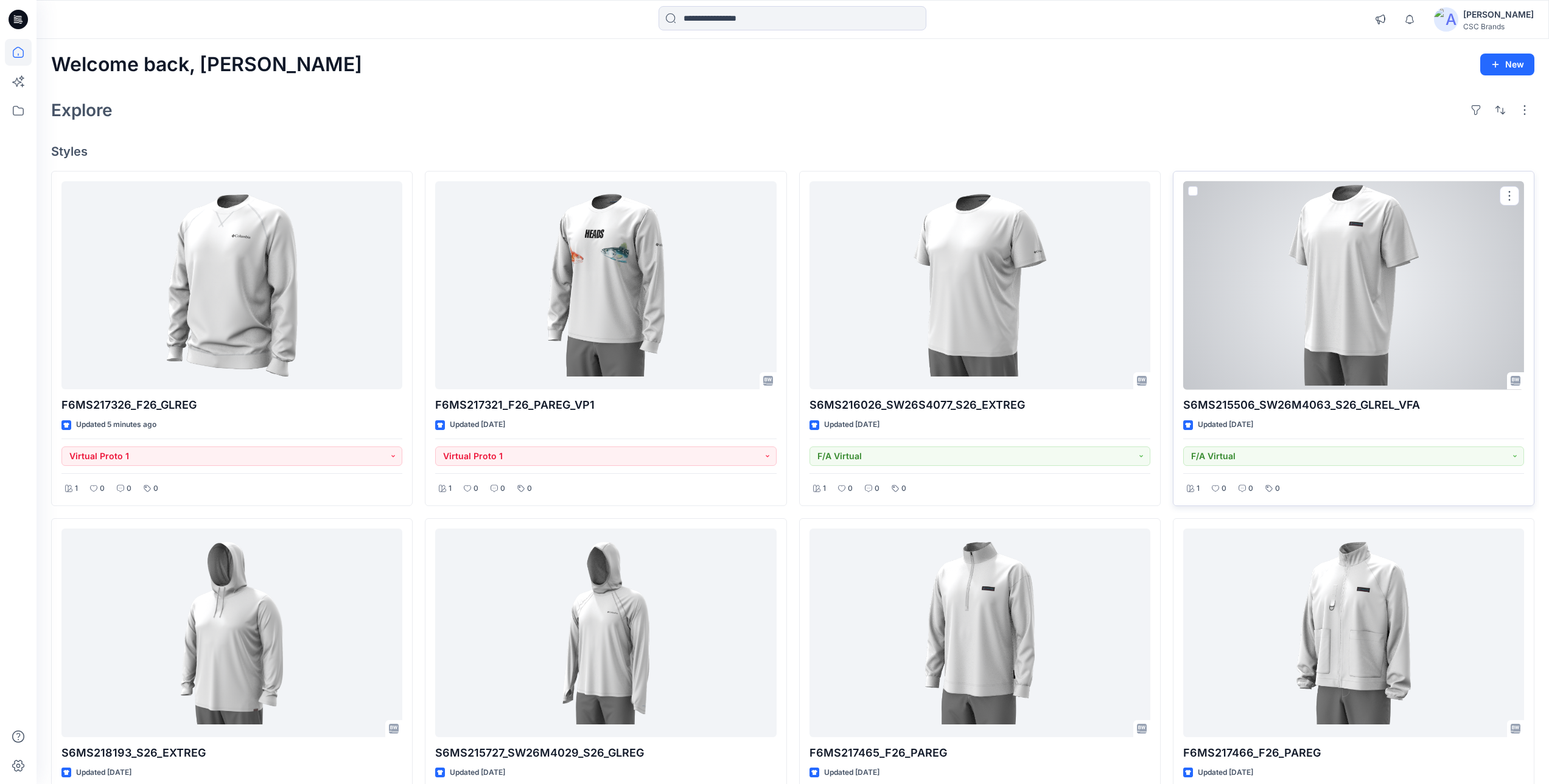
click at [1348, 229] on div at bounding box center [1354, 286] width 341 height 209
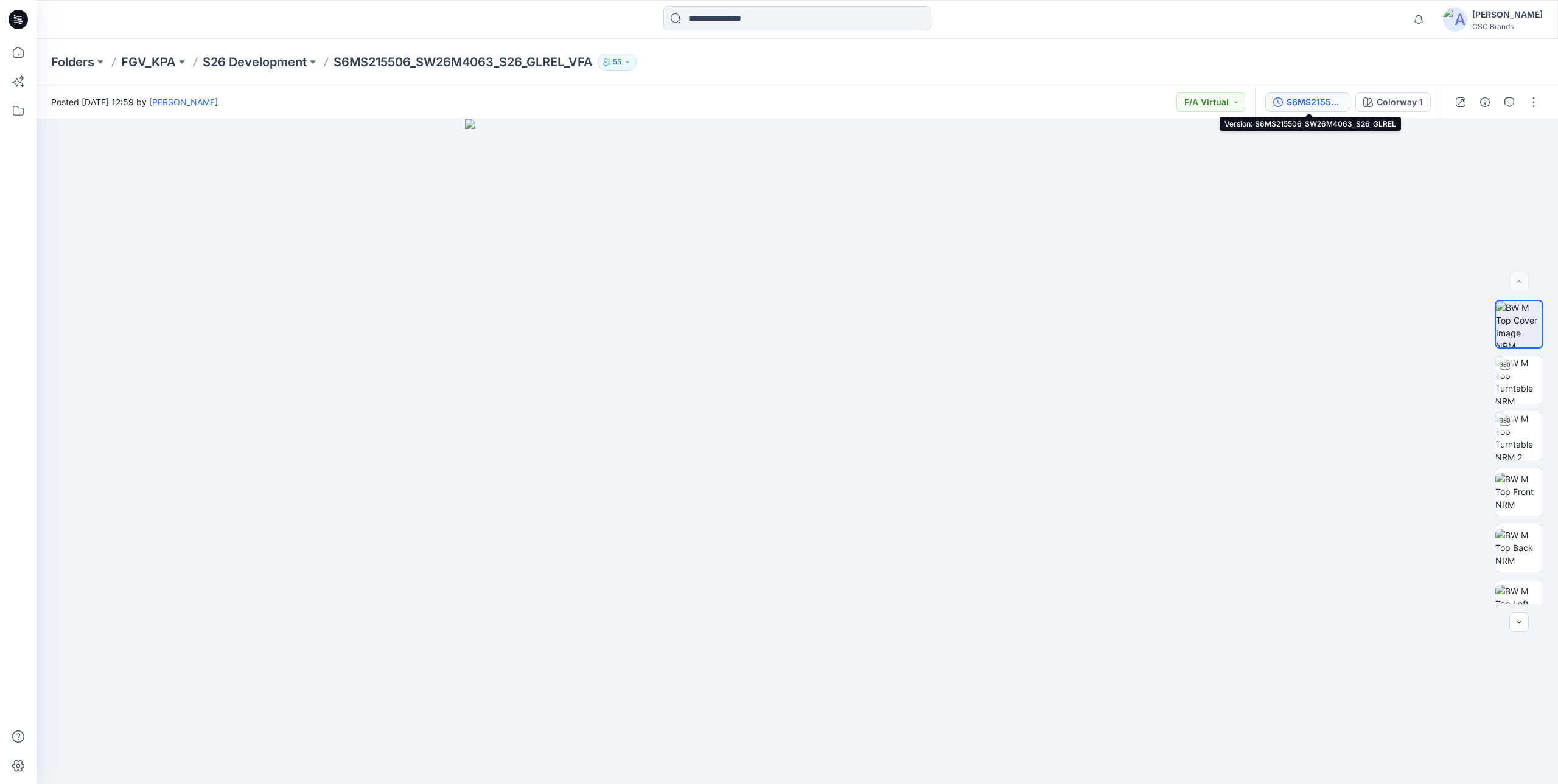
click at [1307, 98] on div "S6MS215506_SW26M4063_S26_GLREL" at bounding box center [1315, 102] width 56 height 14
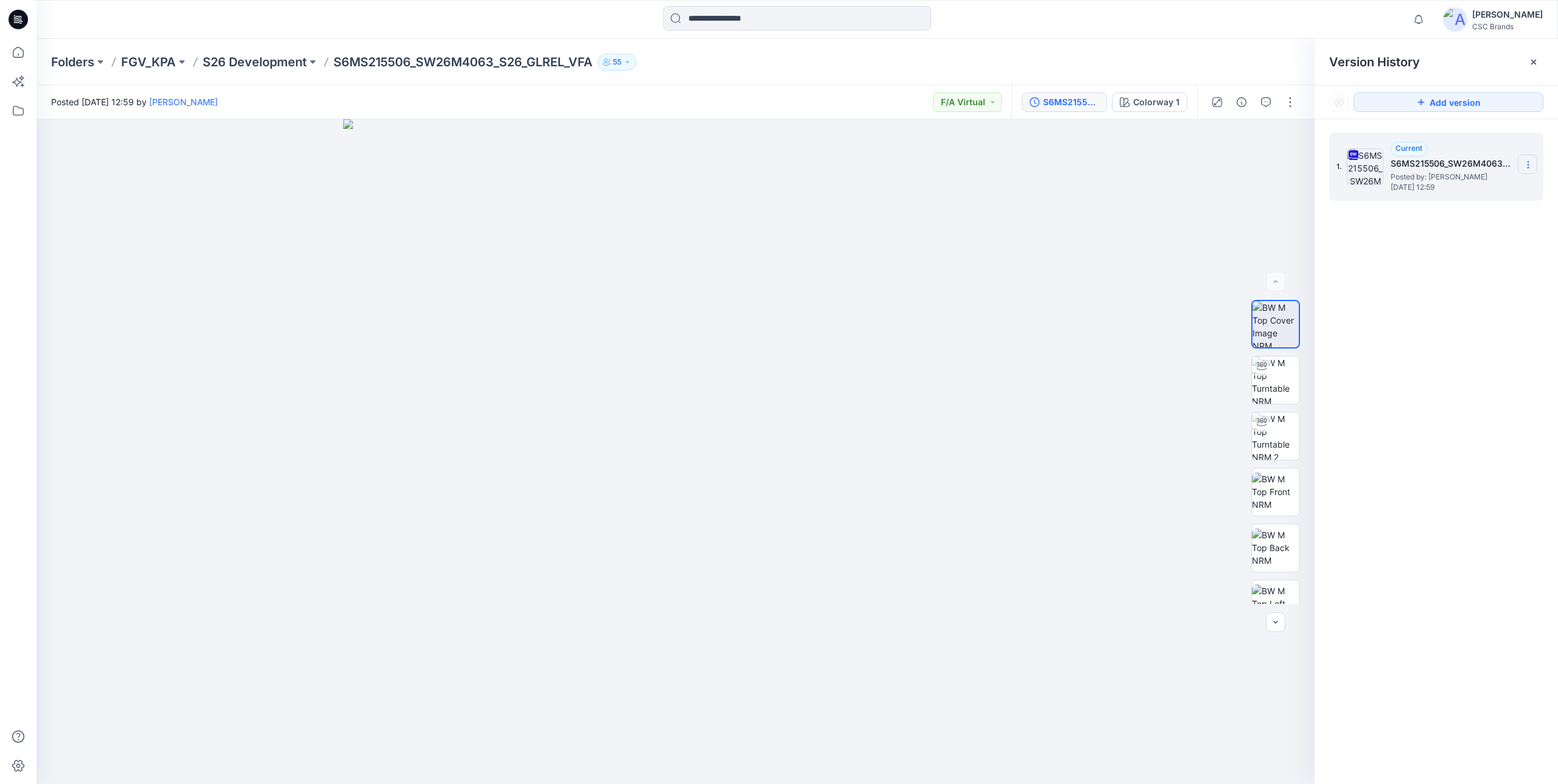
click at [1529, 164] on icon at bounding box center [1529, 165] width 10 height 10
click at [1435, 390] on div "1. Current S6MS215506_SW26M4063_S26_GLREL Posted by: Mijan Uddin Wednesday, Aug…" at bounding box center [1437, 460] width 244 height 683
click at [434, 62] on p "S6MS215506_SW26M4063_S26_GLREL_VFA" at bounding box center [463, 62] width 260 height 17
click at [1538, 67] on div at bounding box center [1534, 62] width 19 height 19
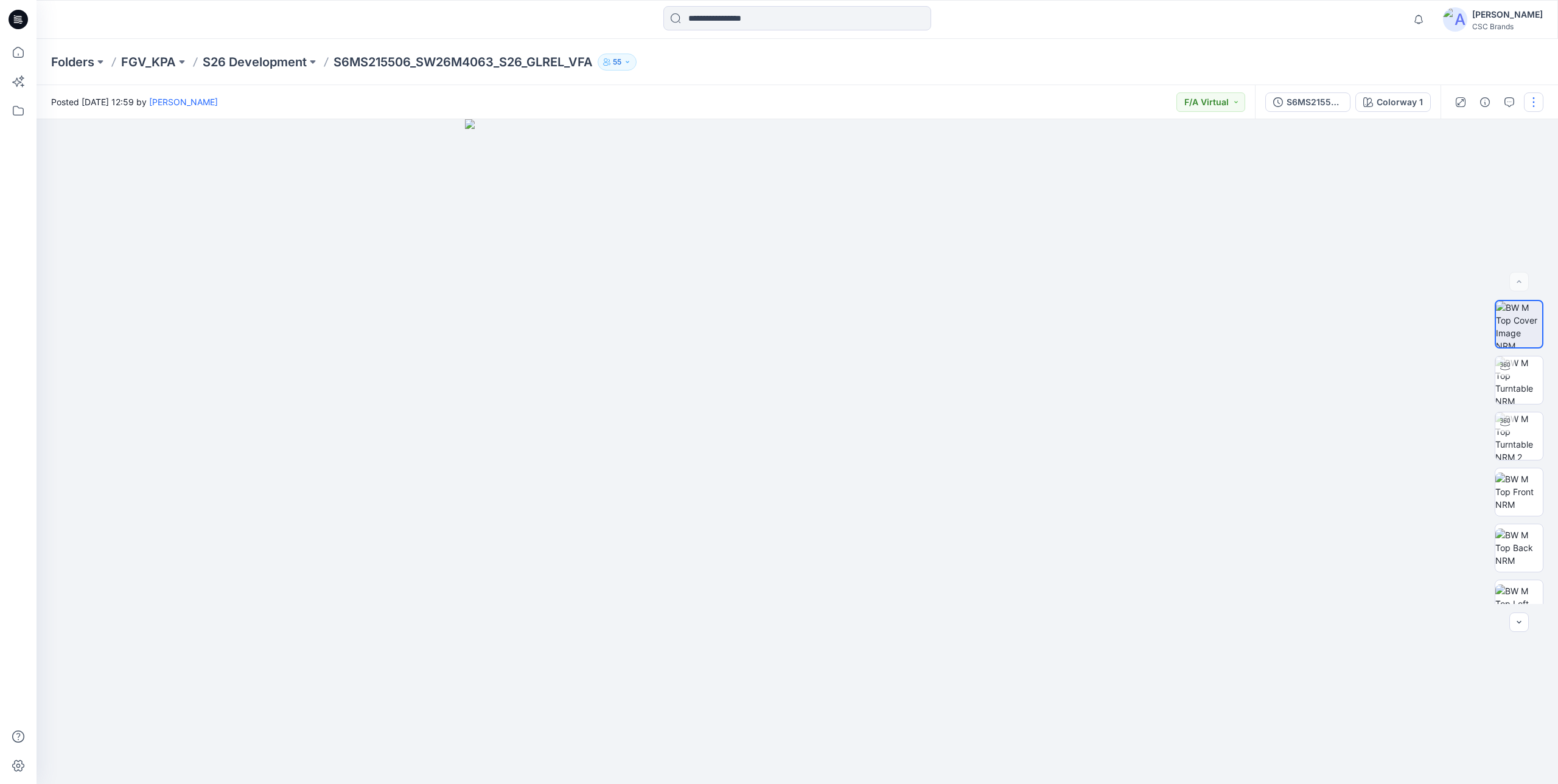
click at [1535, 103] on button "button" at bounding box center [1534, 102] width 19 height 19
click at [1473, 168] on button "Edit" at bounding box center [1482, 164] width 112 height 22
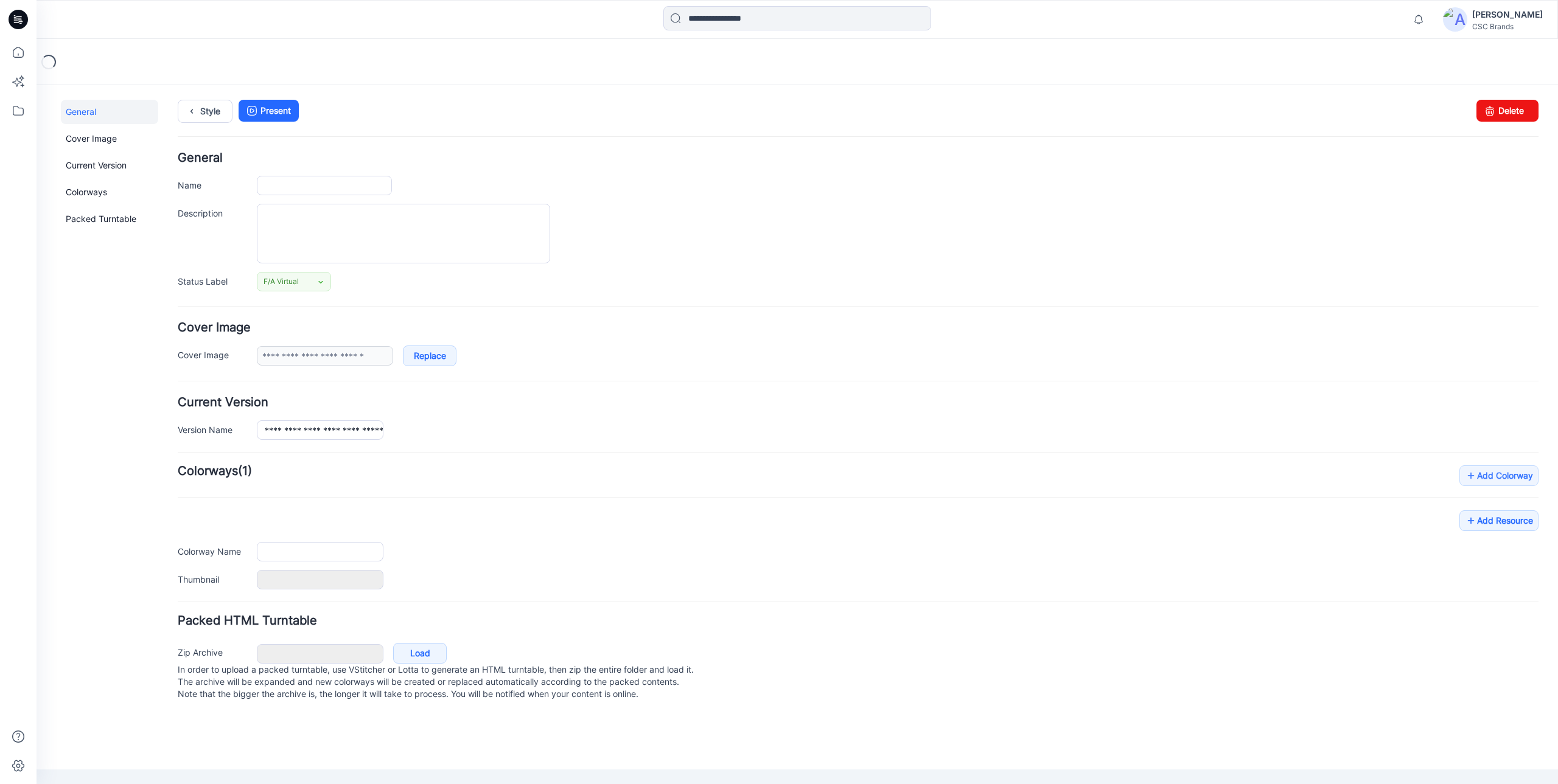
type input "**********"
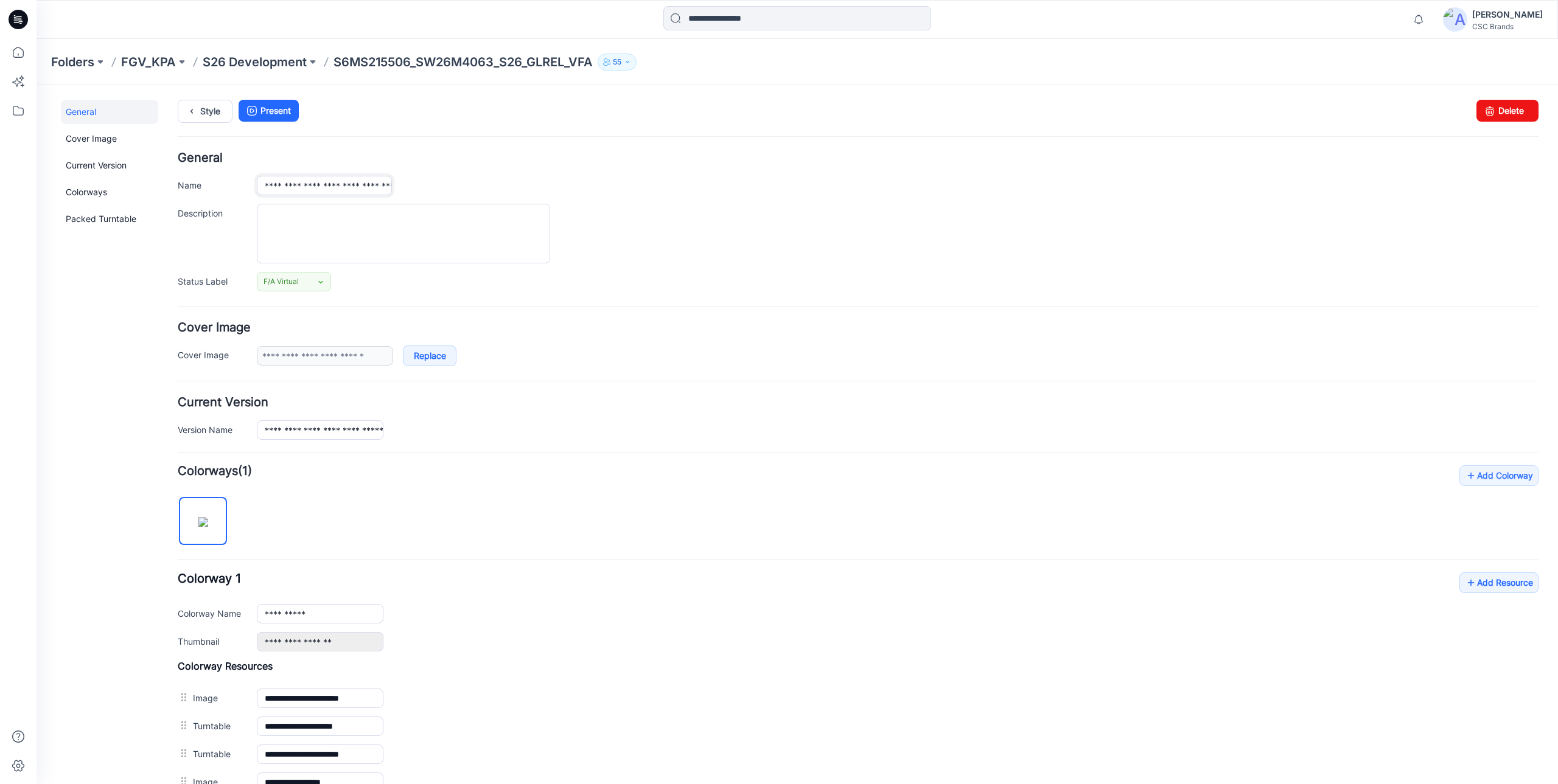
click at [336, 192] on input "**********" at bounding box center [324, 186] width 135 height 19
type input "**********"
click at [681, 178] on div "**********" at bounding box center [897, 186] width 1282 height 19
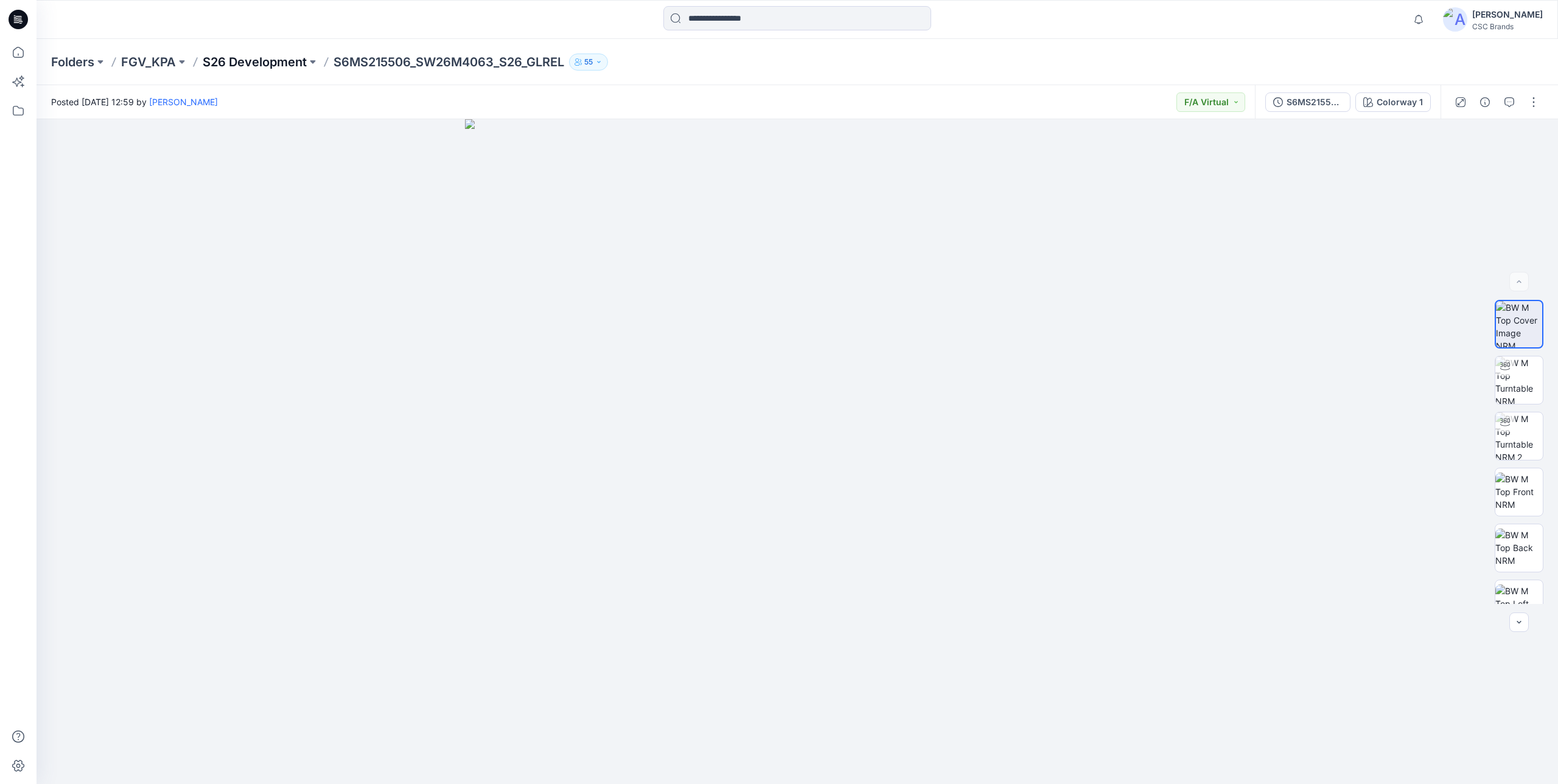
click at [245, 62] on p "S26 Development" at bounding box center [255, 62] width 104 height 17
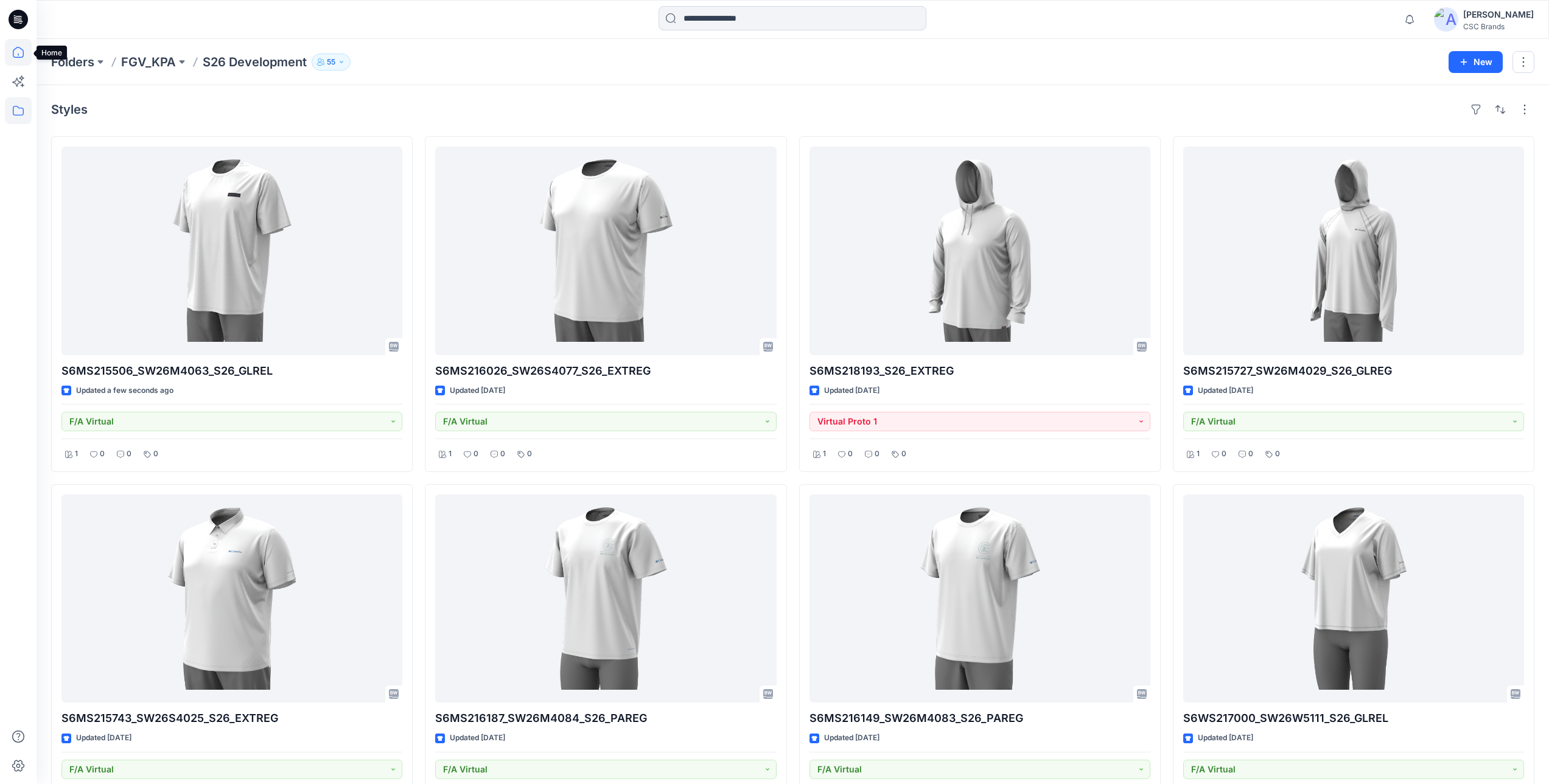
click at [20, 51] on icon at bounding box center [18, 52] width 27 height 27
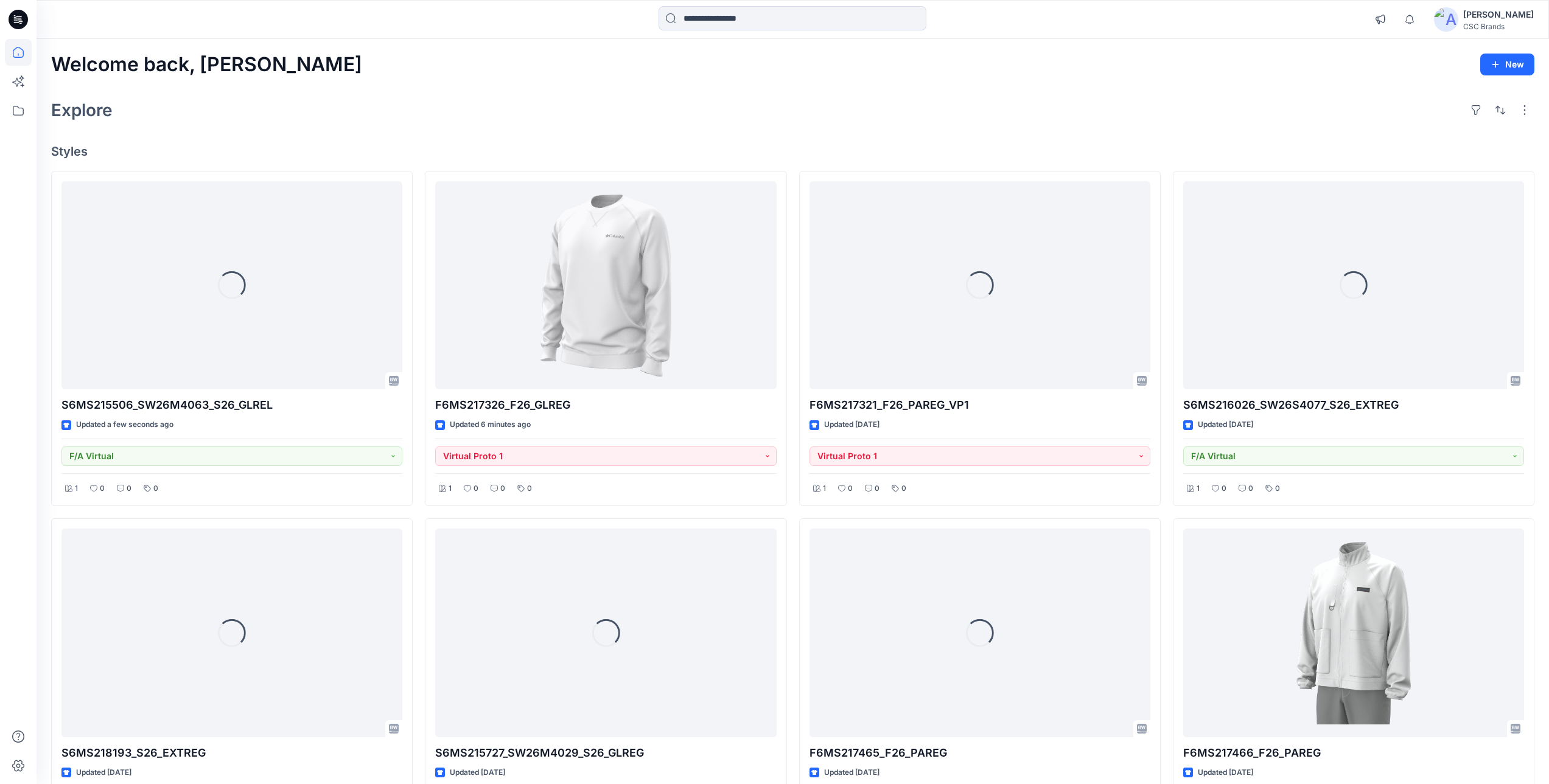
click at [521, 121] on div "Explore" at bounding box center [793, 110] width 1483 height 29
